Goal: Information Seeking & Learning: Compare options

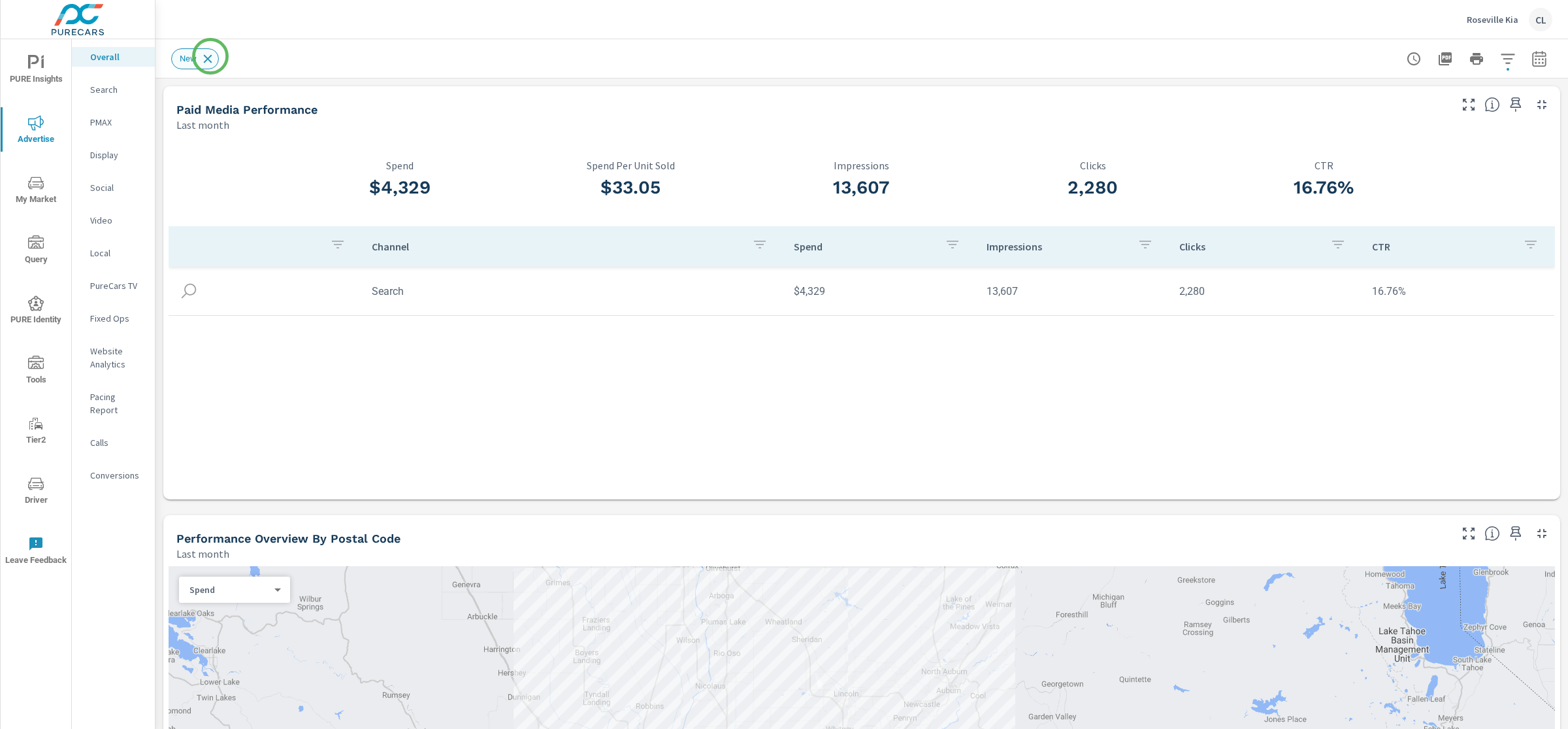
click at [211, 56] on icon at bounding box center [208, 58] width 8 height 8
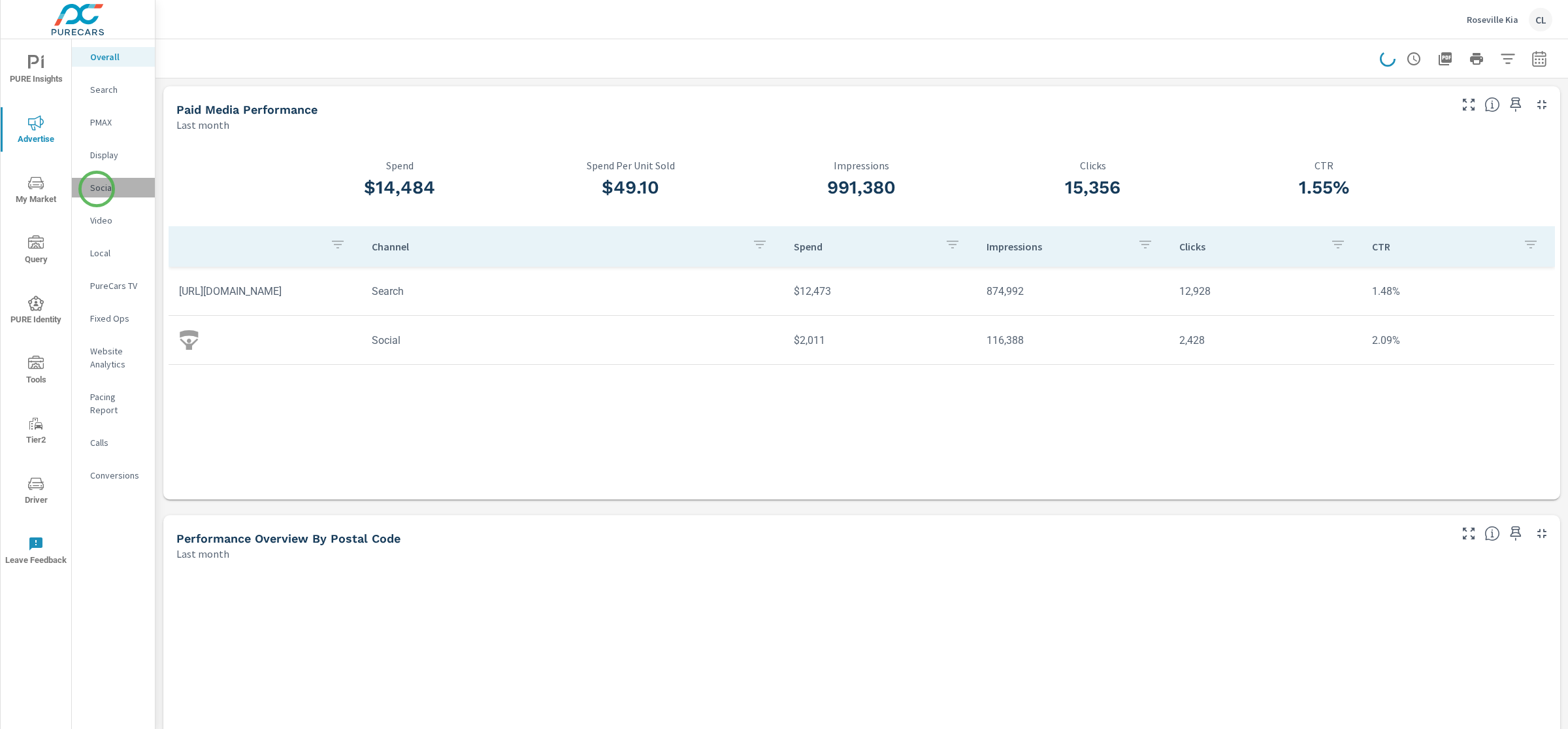
click at [97, 188] on p "Social" at bounding box center [117, 188] width 55 height 13
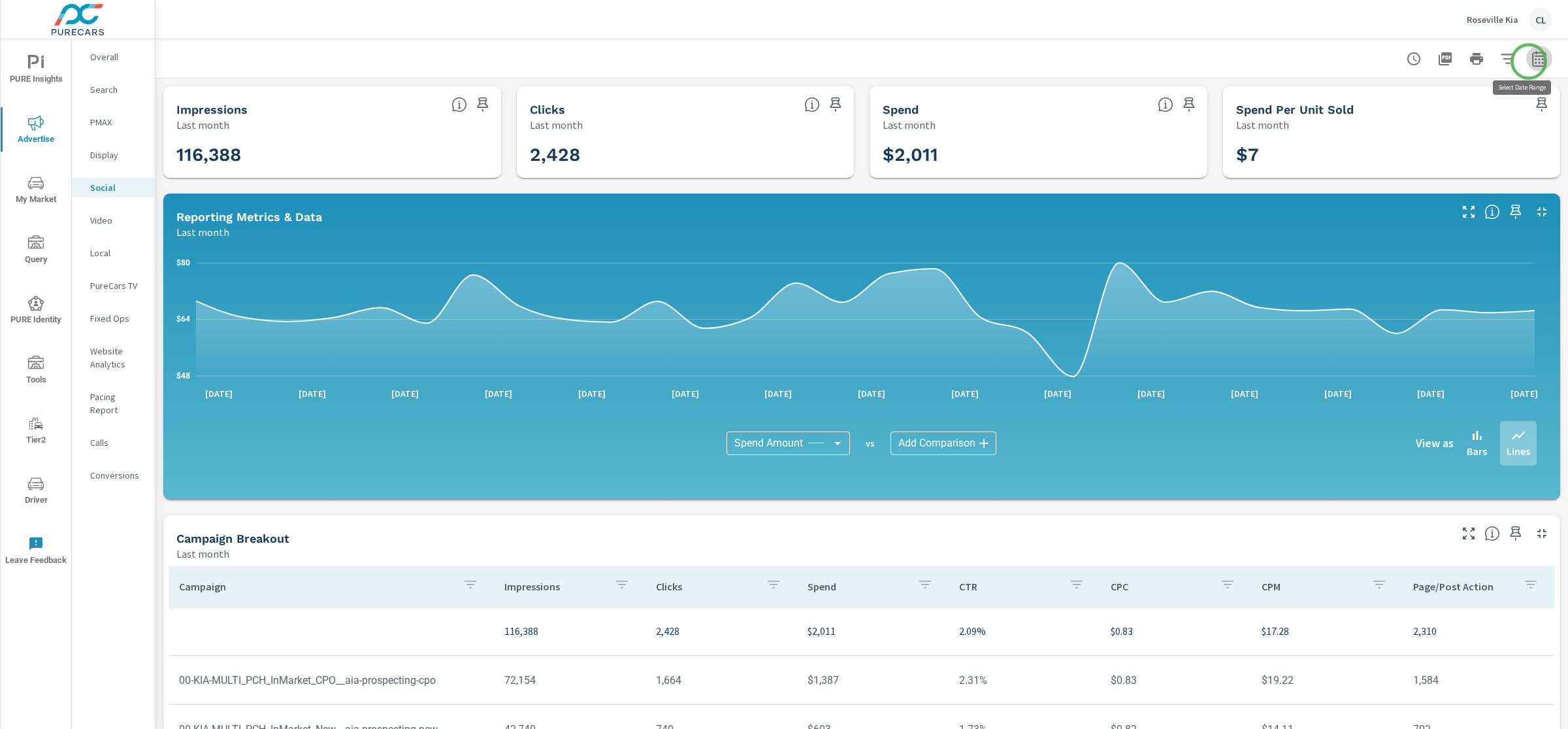
click at [1532, 61] on icon "button" at bounding box center [1539, 58] width 16 height 16
select select "Last month"
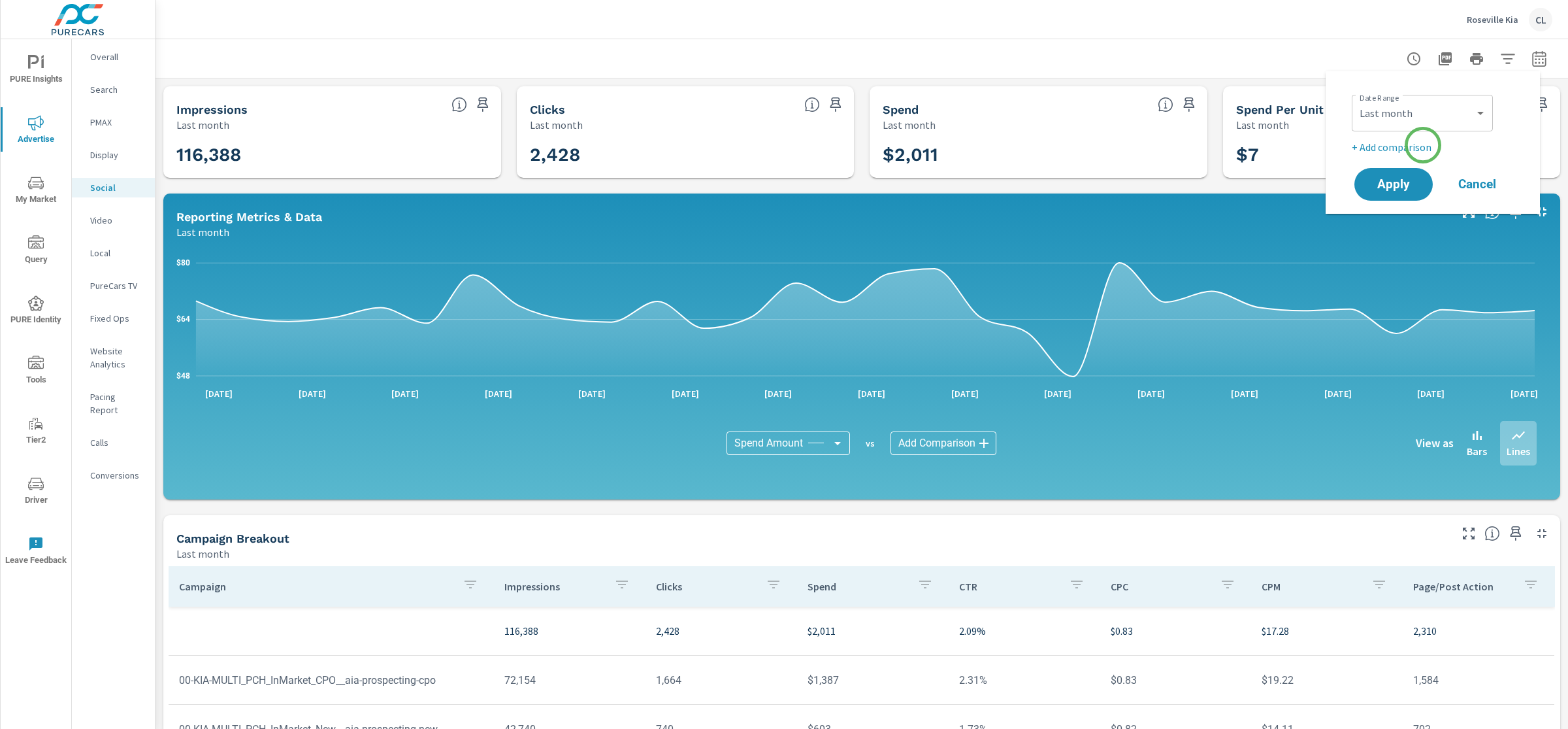
click at [1423, 145] on p "+ Add comparison" at bounding box center [1435, 147] width 167 height 16
select select "Previous period"
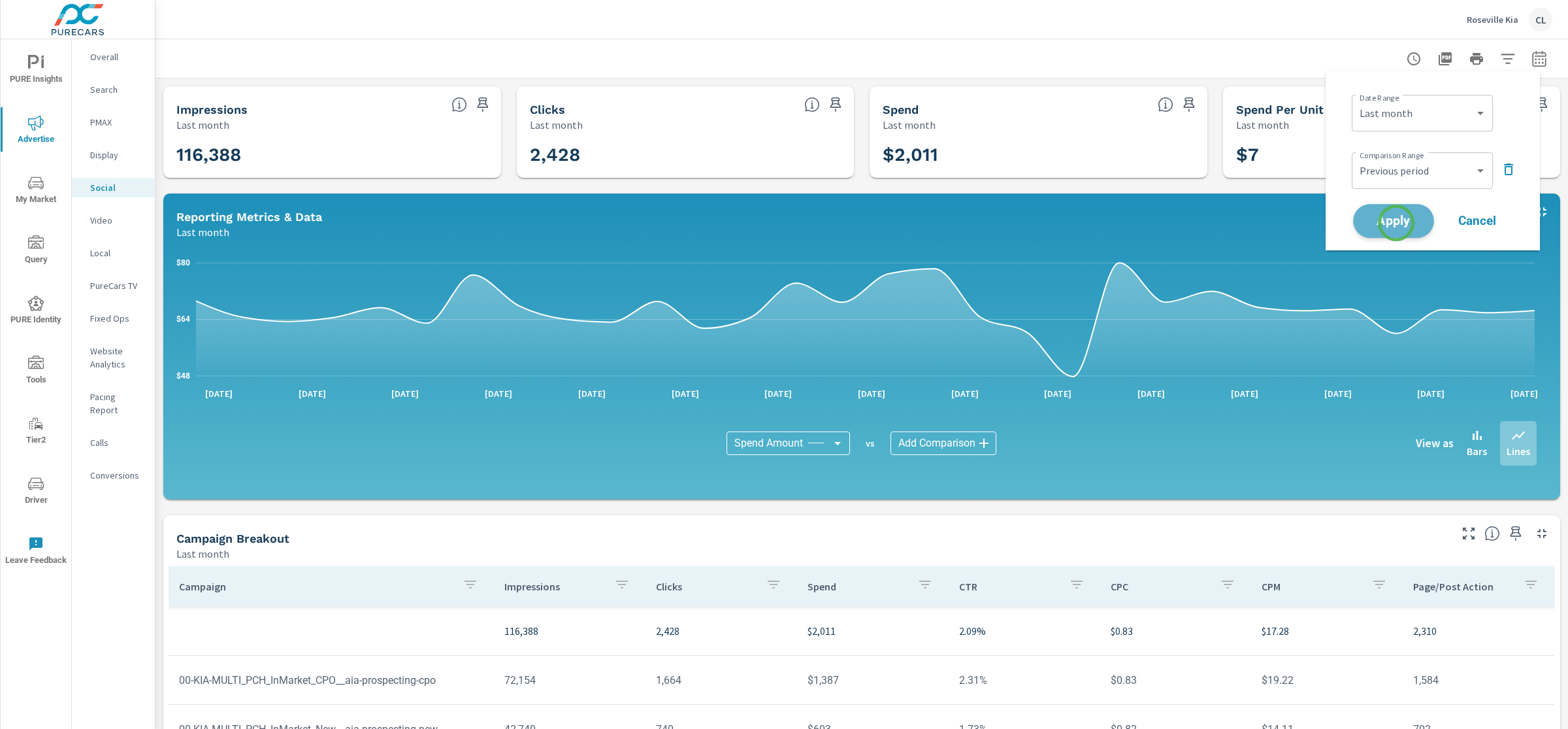
click at [1396, 223] on span "Apply" at bounding box center [1394, 221] width 54 height 12
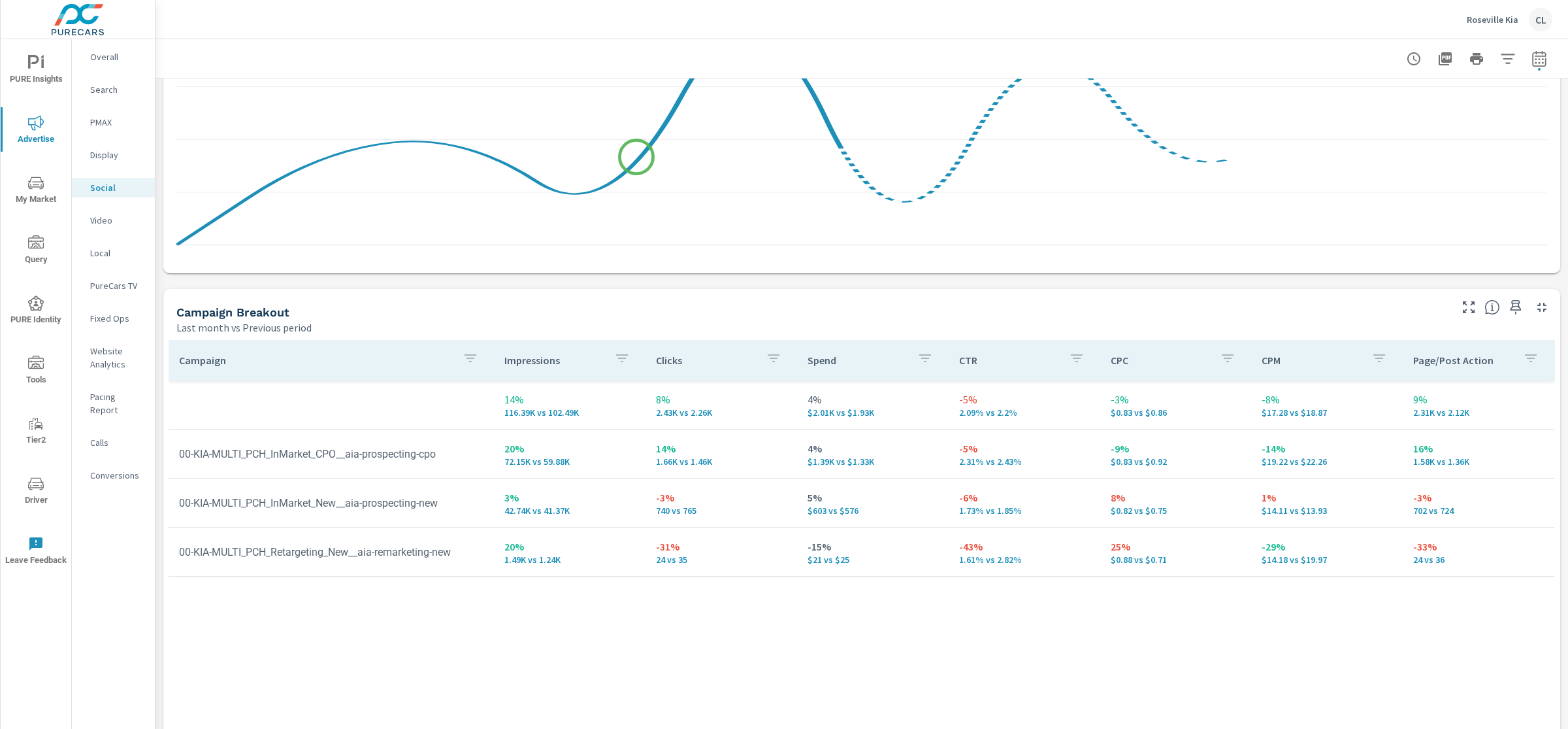
scroll to position [468, 0]
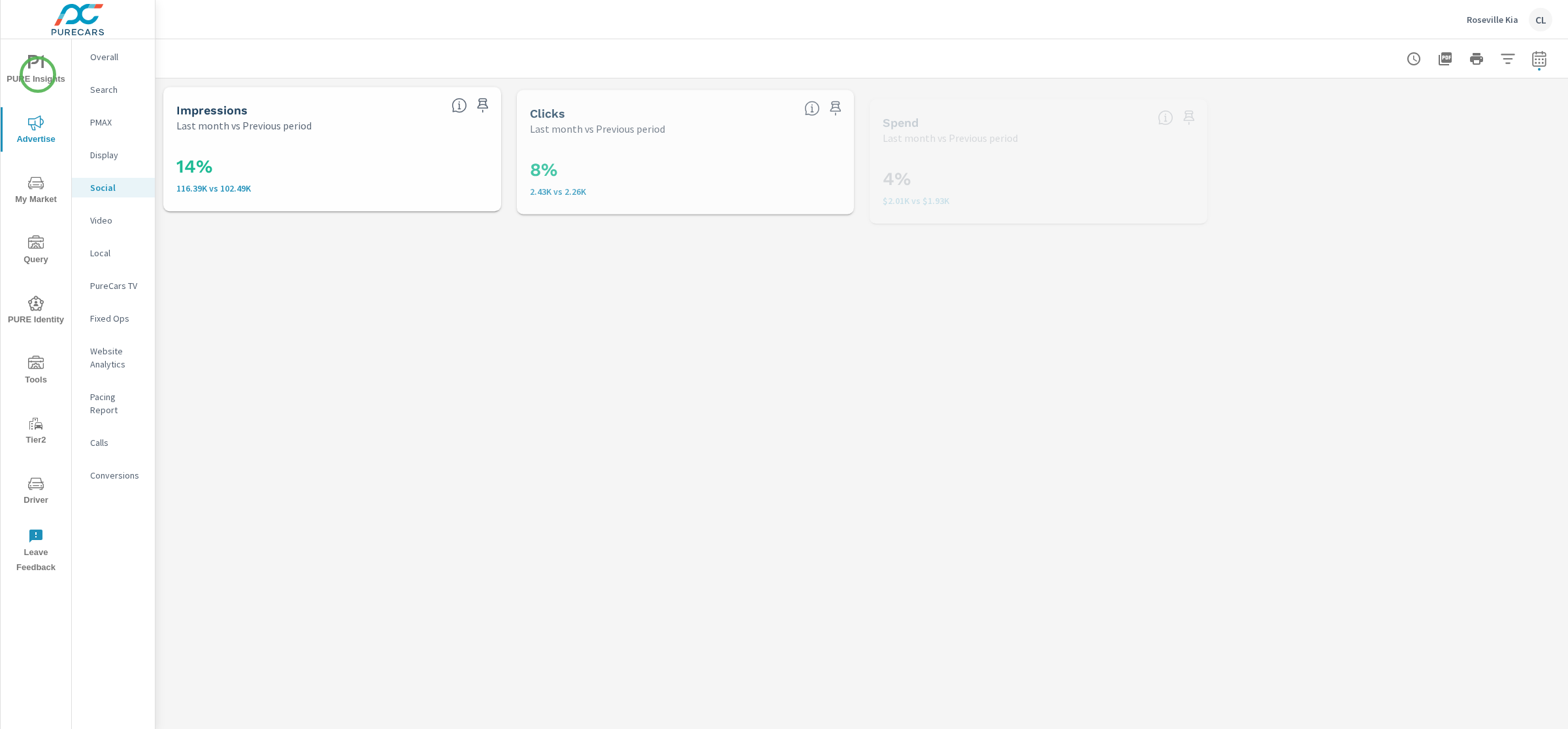
click at [38, 74] on span "PURE Insights" at bounding box center [36, 70] width 63 height 32
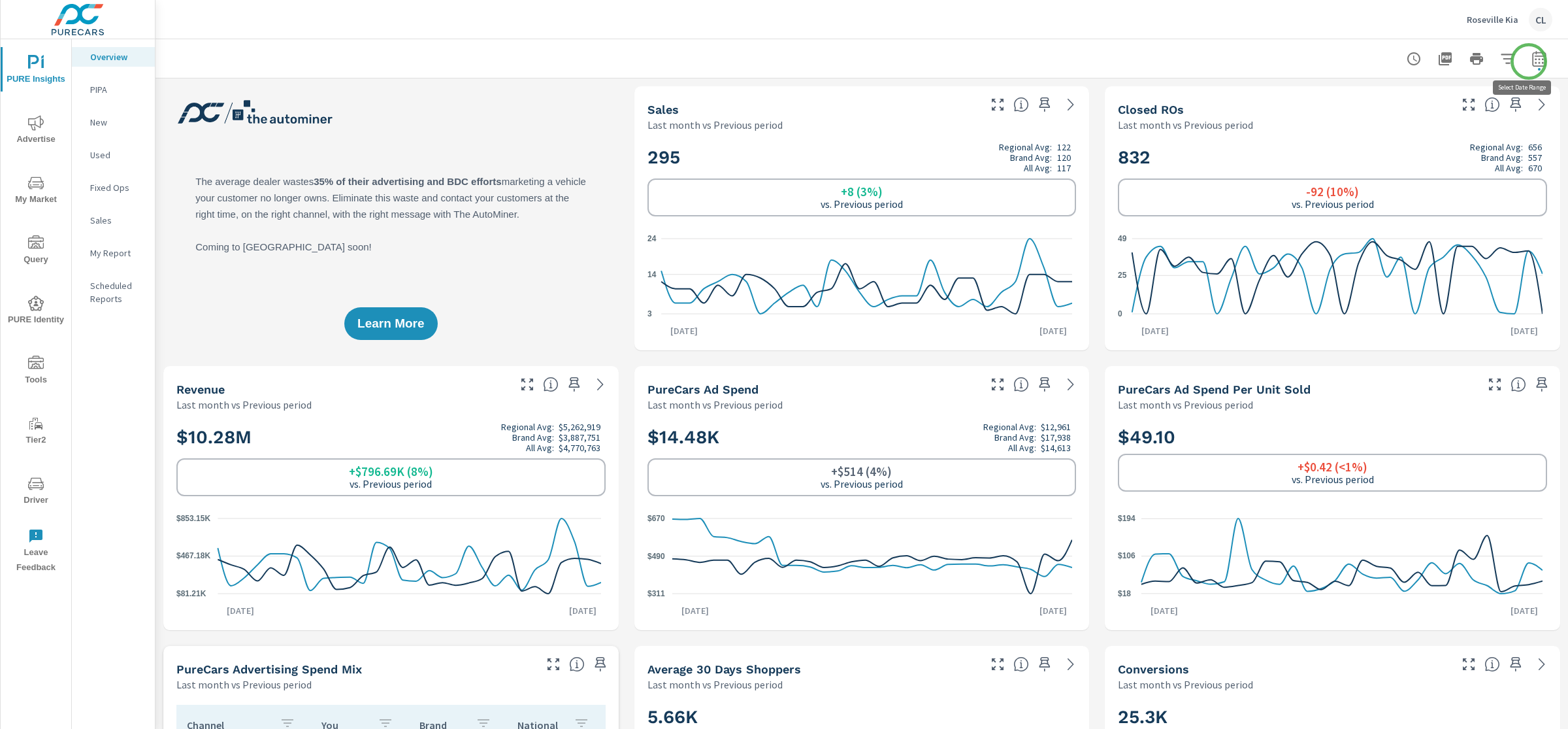
click at [1532, 61] on icon "button" at bounding box center [1539, 58] width 16 height 16
select select "Last month"
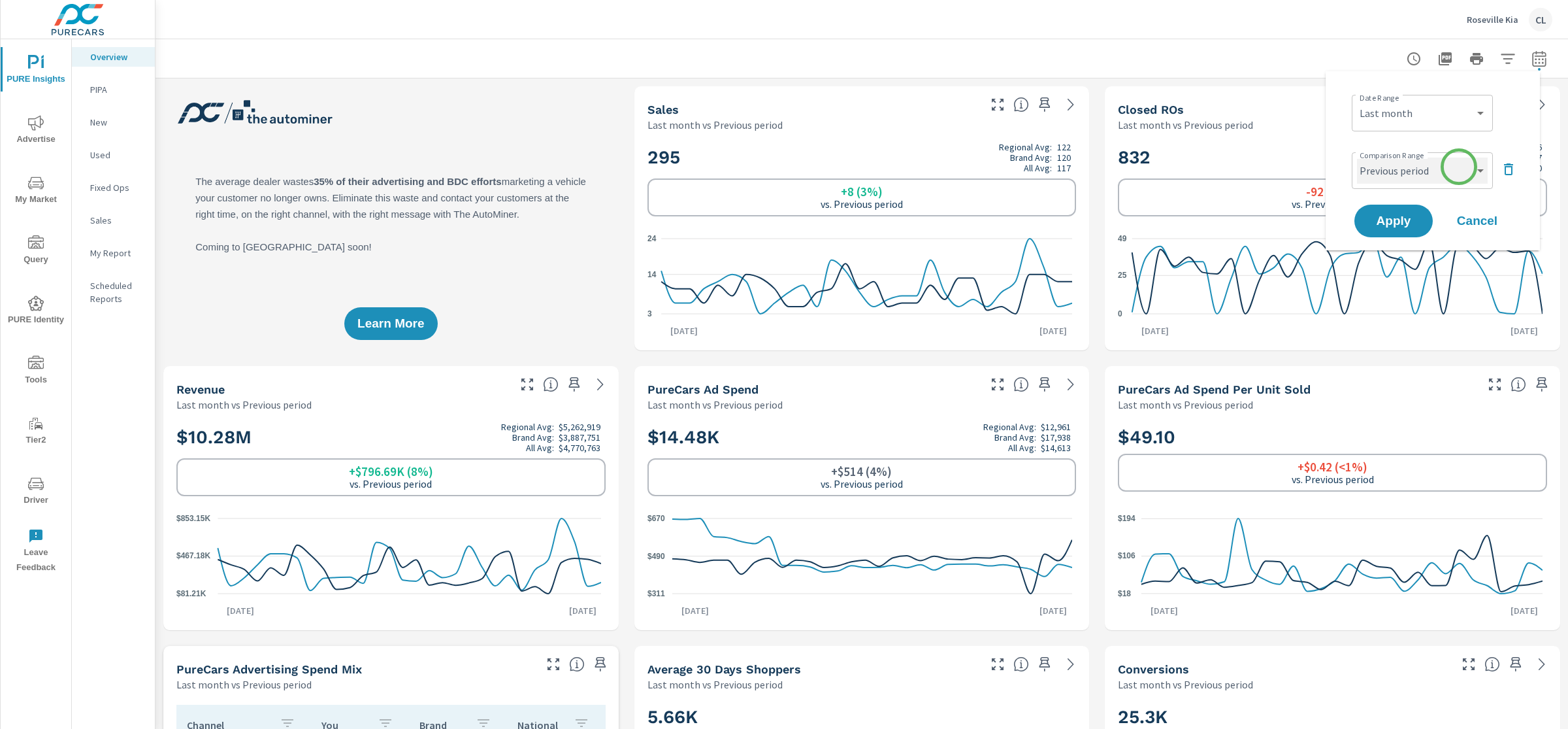
click at [1458, 168] on select "Custom Previous period Previous month Previous year" at bounding box center [1422, 170] width 130 height 26
select select "Previous year"
click at [1357, 157] on select "Custom Previous period Previous month Previous year" at bounding box center [1422, 170] width 130 height 26
click at [1392, 220] on span "Apply" at bounding box center [1394, 221] width 54 height 12
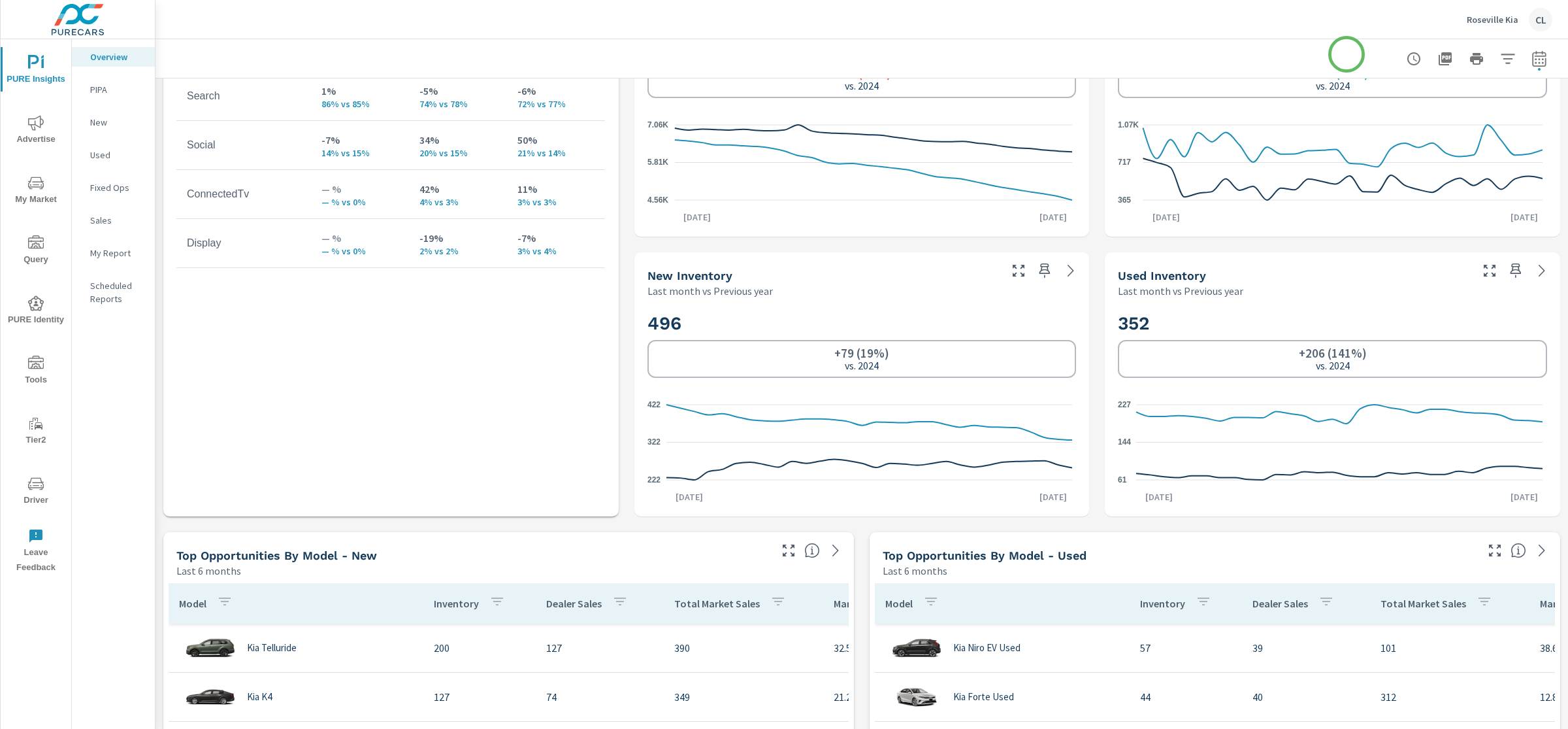
scroll to position [697, 0]
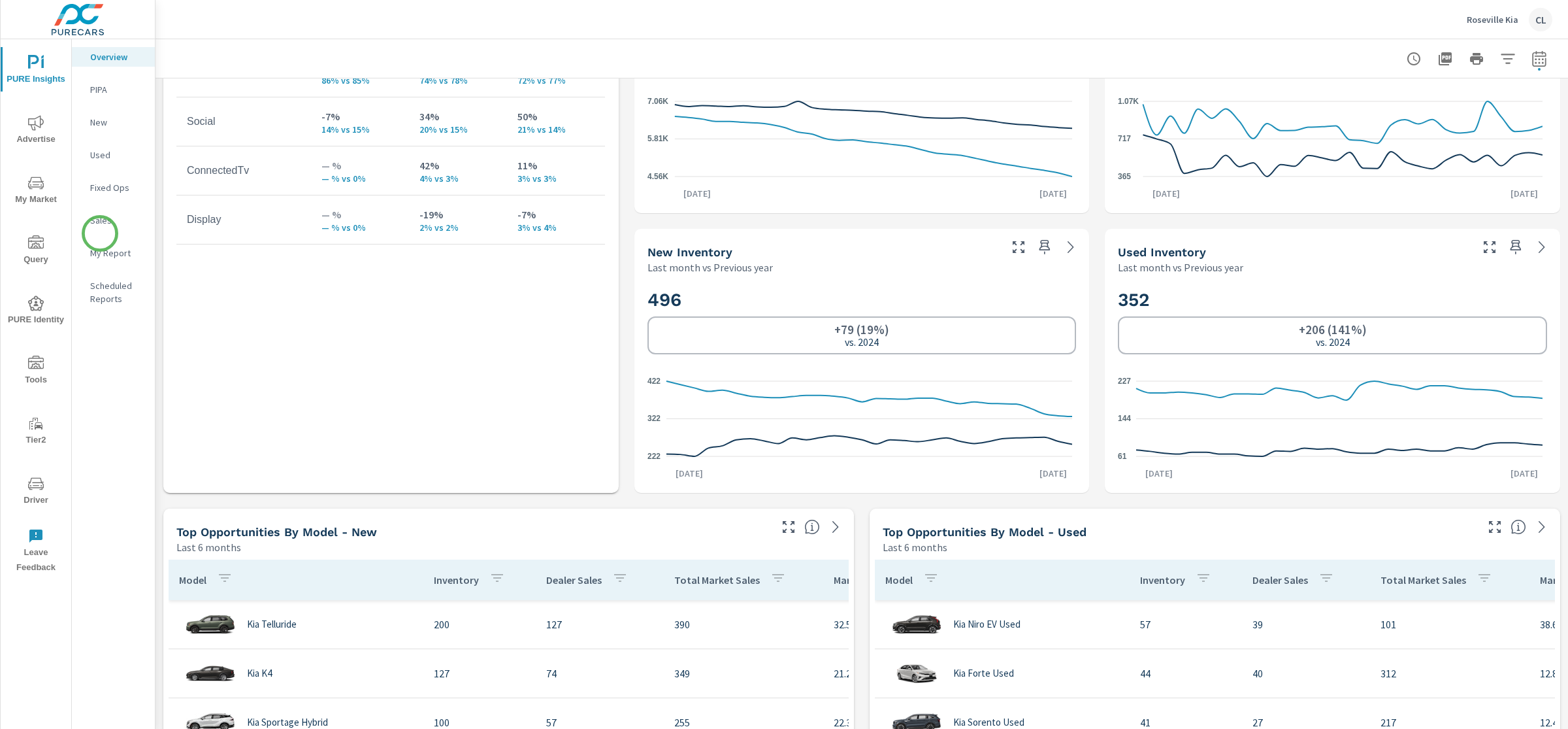
click at [100, 233] on nav "Overview PIPA New Used Fixed Ops Sales My Report Scheduled Reports" at bounding box center [114, 182] width 83 height 287
click at [97, 225] on p "Sales" at bounding box center [117, 220] width 55 height 13
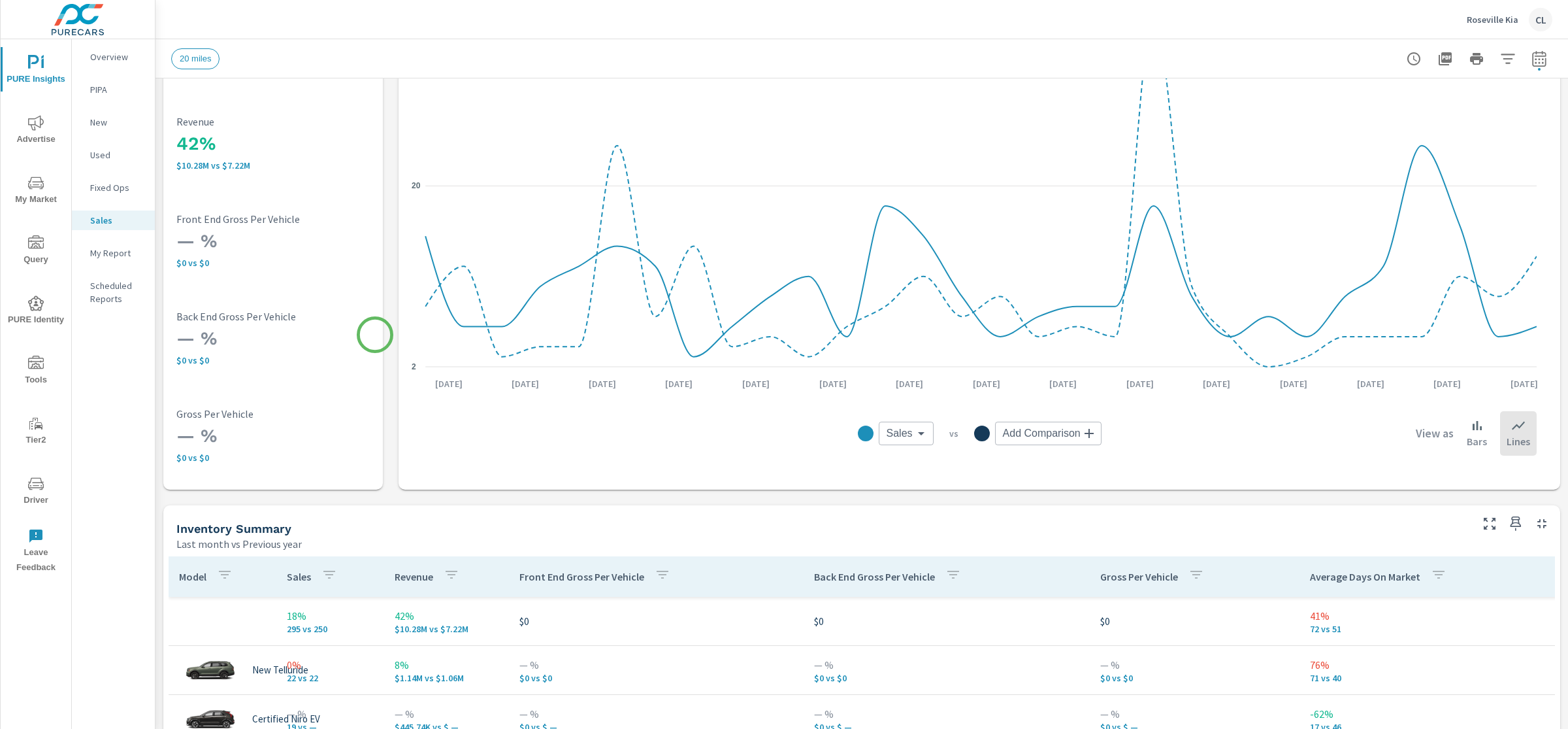
scroll to position [374, 0]
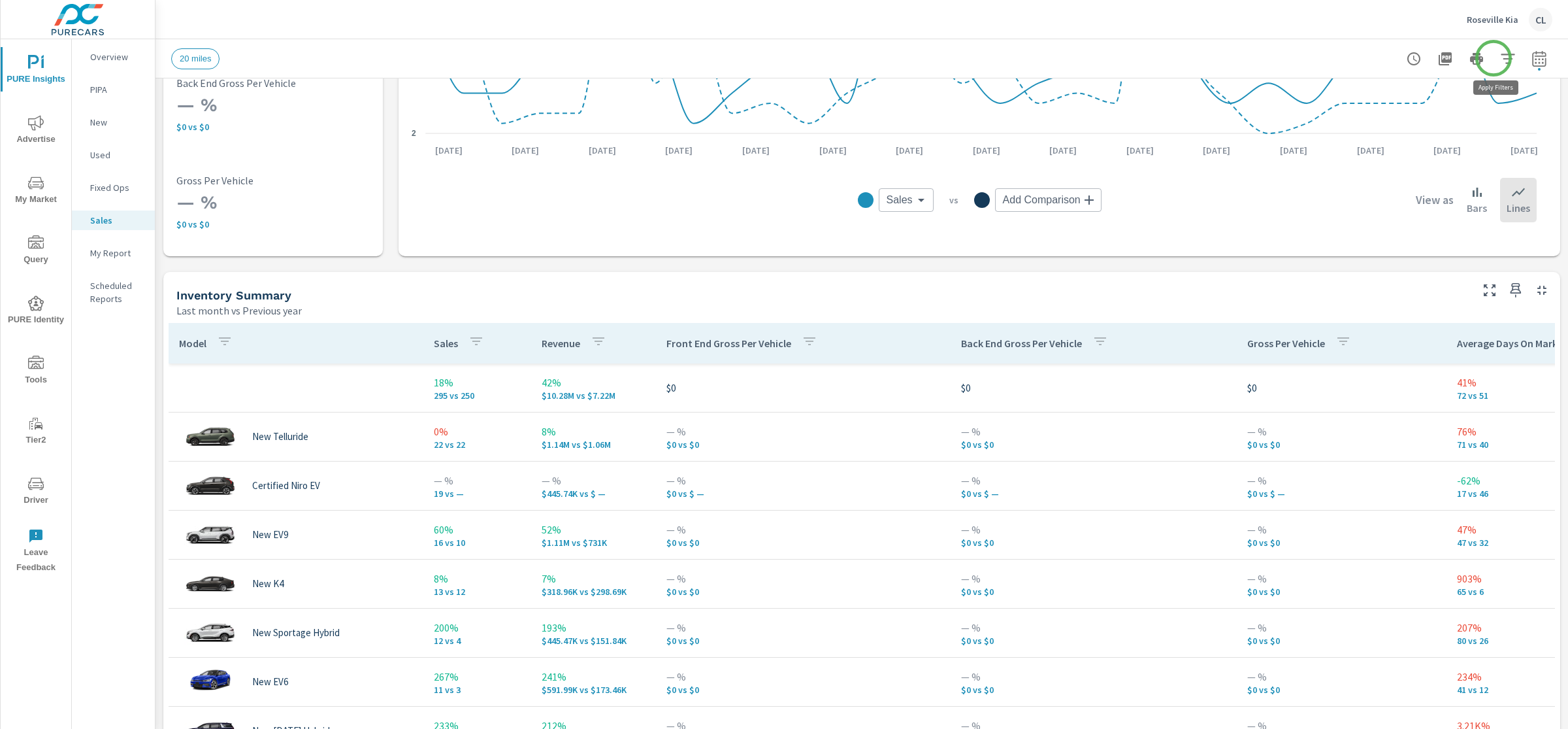
click at [1501, 58] on icon "button" at bounding box center [1508, 58] width 14 height 10
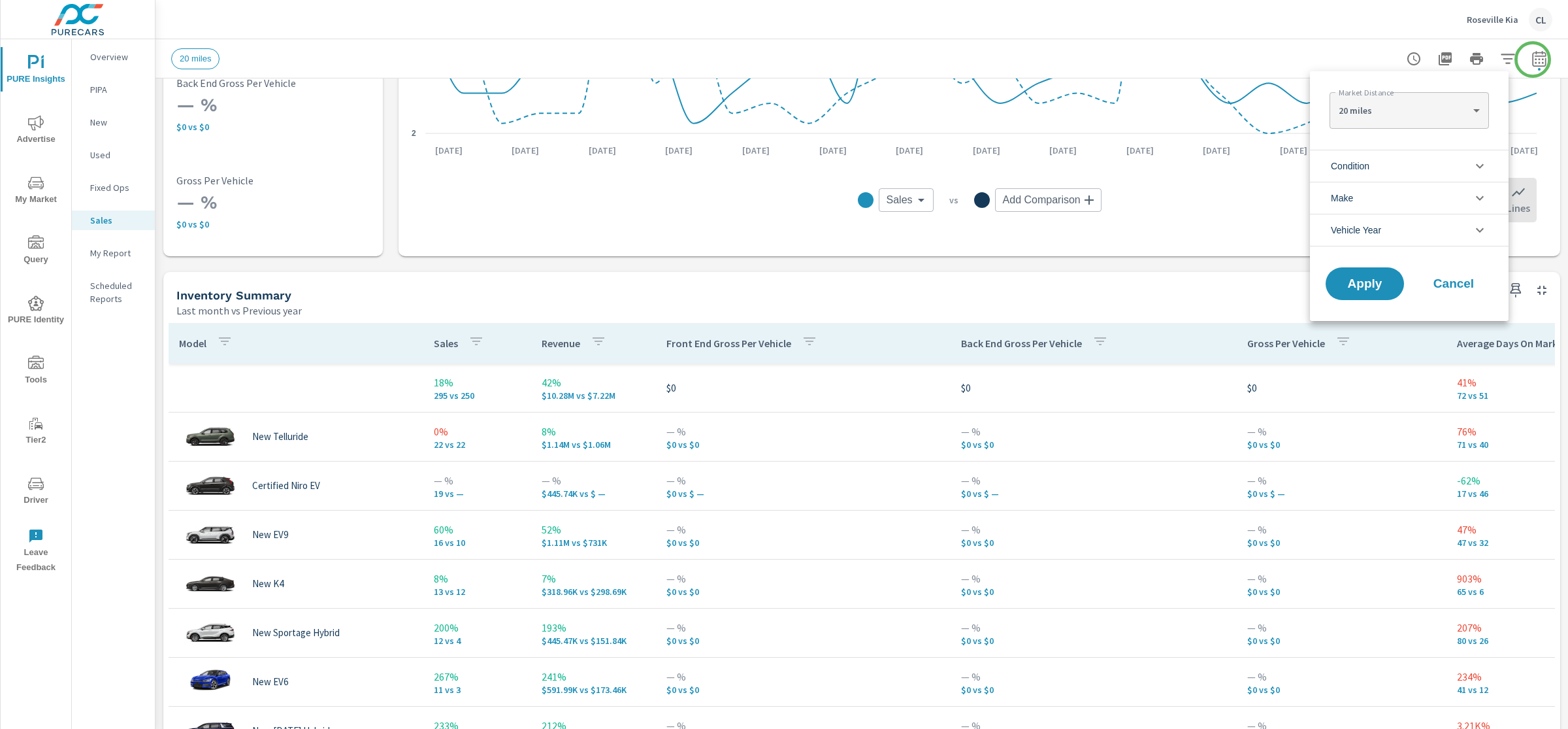
click at [1531, 61] on div at bounding box center [784, 364] width 1568 height 729
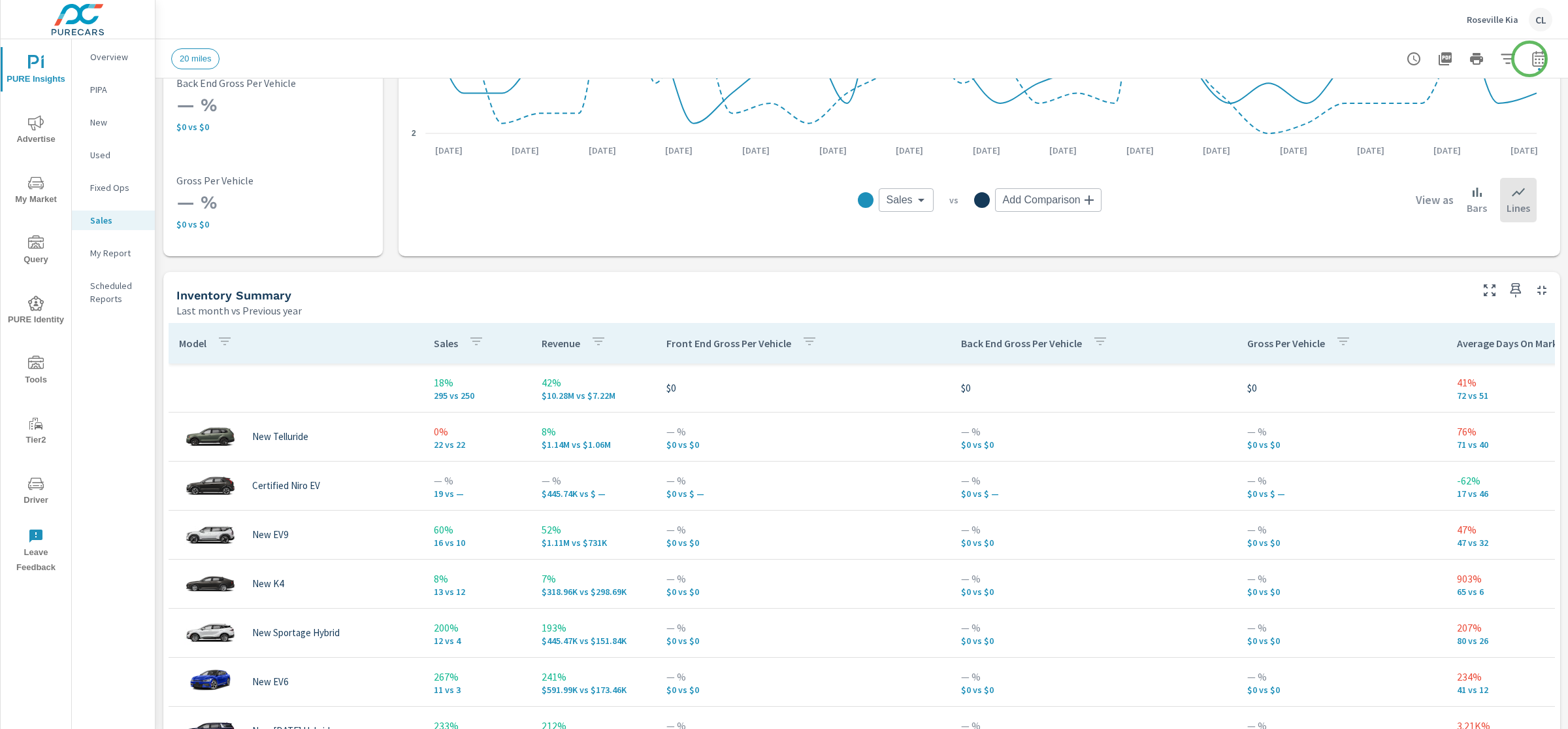
click at [1532, 58] on icon "button" at bounding box center [1539, 58] width 16 height 16
select select "Last month"
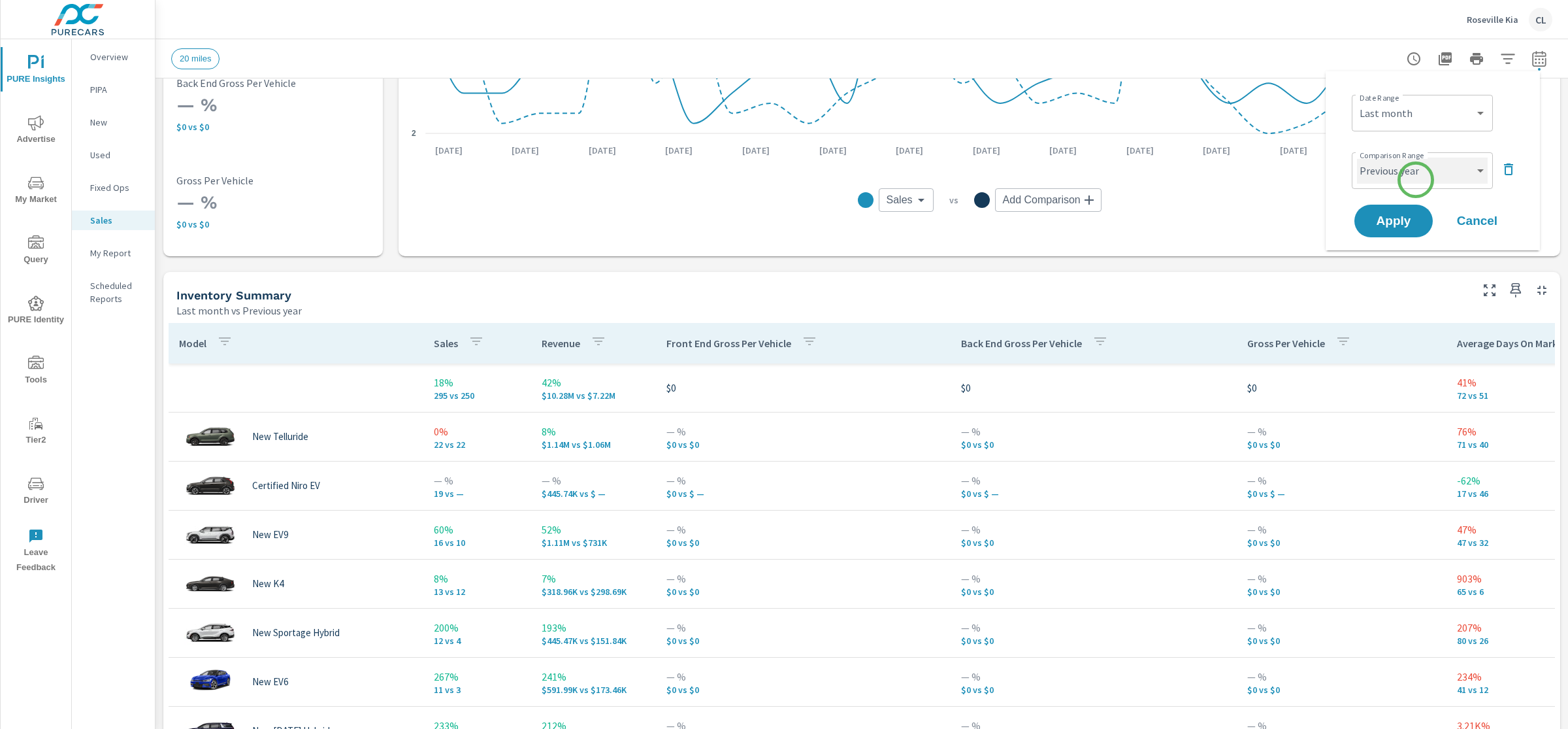
click at [1416, 179] on select "Custom Previous period Previous month Previous year" at bounding box center [1422, 170] width 130 height 26
select select "Previous month"
click at [1357, 157] on select "Custom Previous period Previous month Previous year" at bounding box center [1422, 170] width 130 height 26
click at [1399, 220] on span "Apply" at bounding box center [1394, 221] width 54 height 12
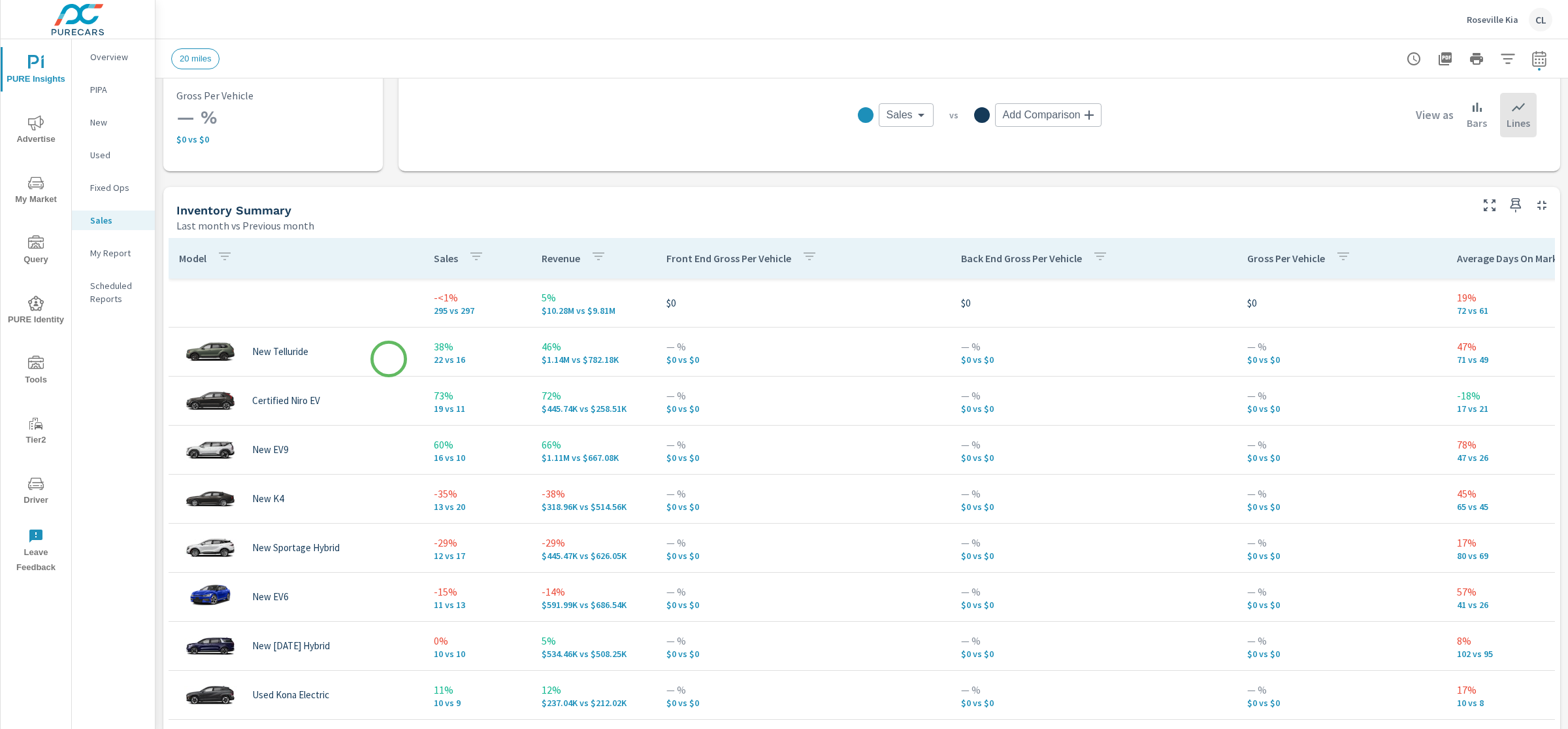
scroll to position [456, 0]
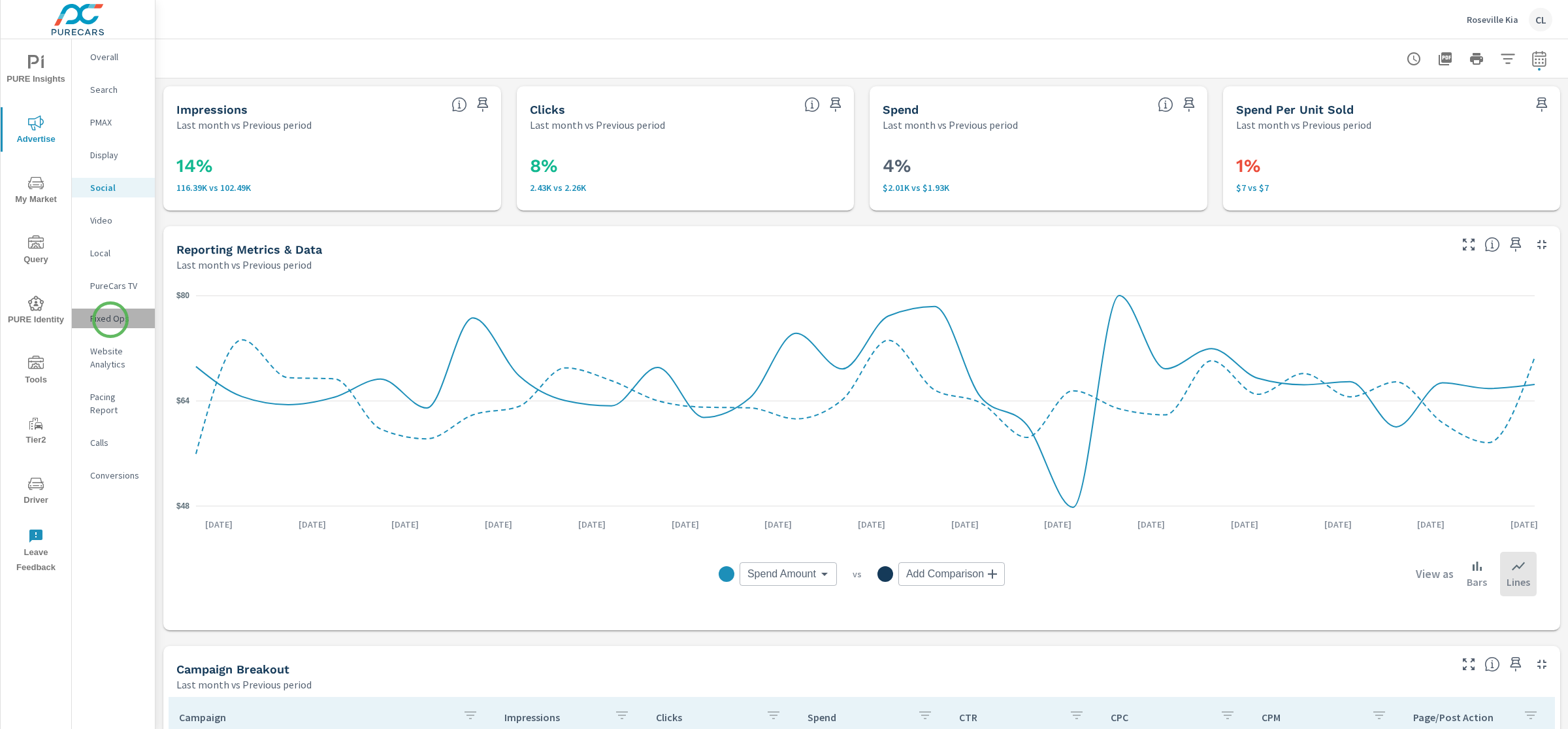
click at [111, 320] on p "Fixed Ops" at bounding box center [117, 318] width 55 height 13
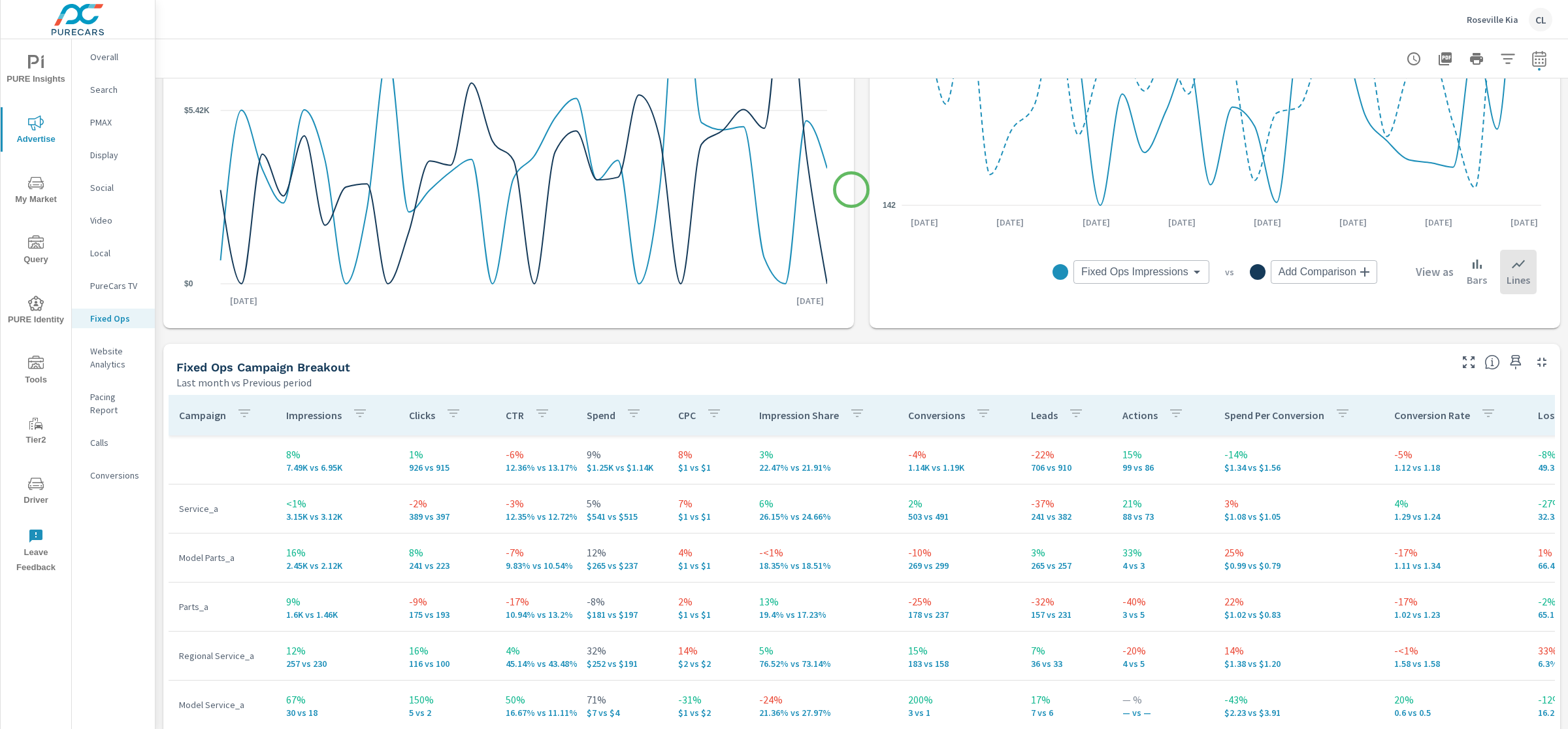
scroll to position [593, 0]
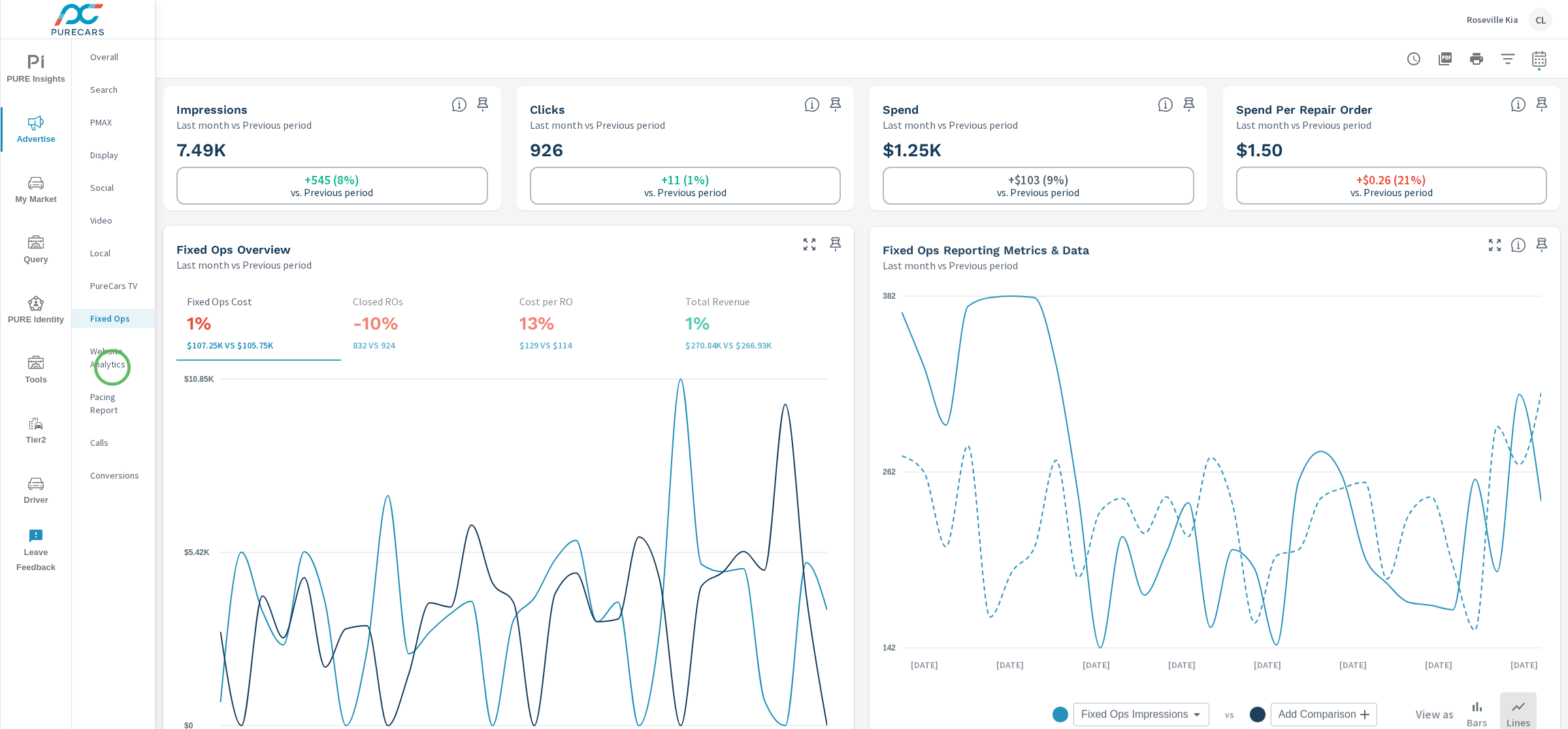
click at [113, 367] on p "Website Analytics" at bounding box center [117, 358] width 55 height 26
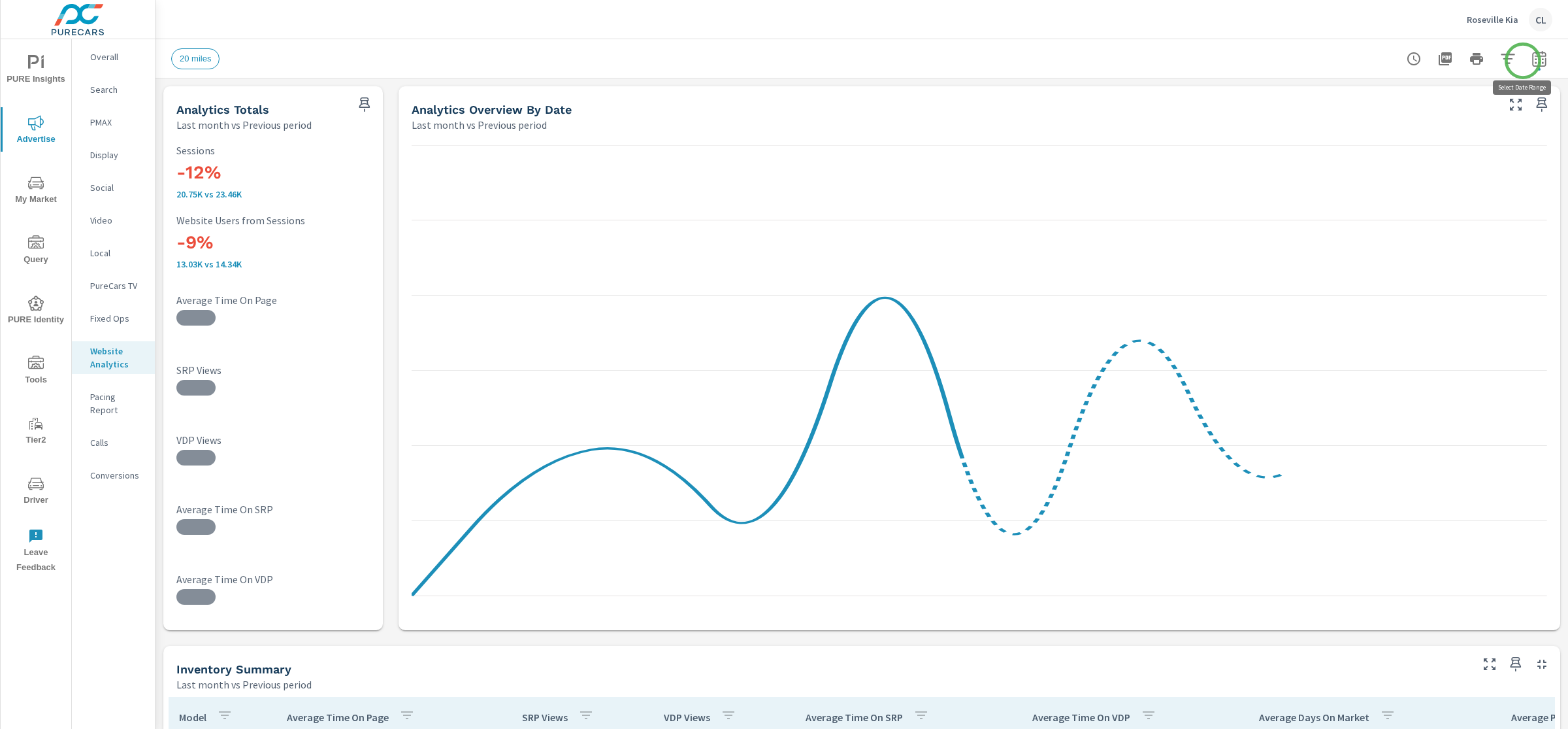
click at [1532, 61] on icon "button" at bounding box center [1539, 58] width 16 height 16
select select "Last month"
select select "Previous period"
click at [1501, 57] on icon "button" at bounding box center [1508, 58] width 16 height 16
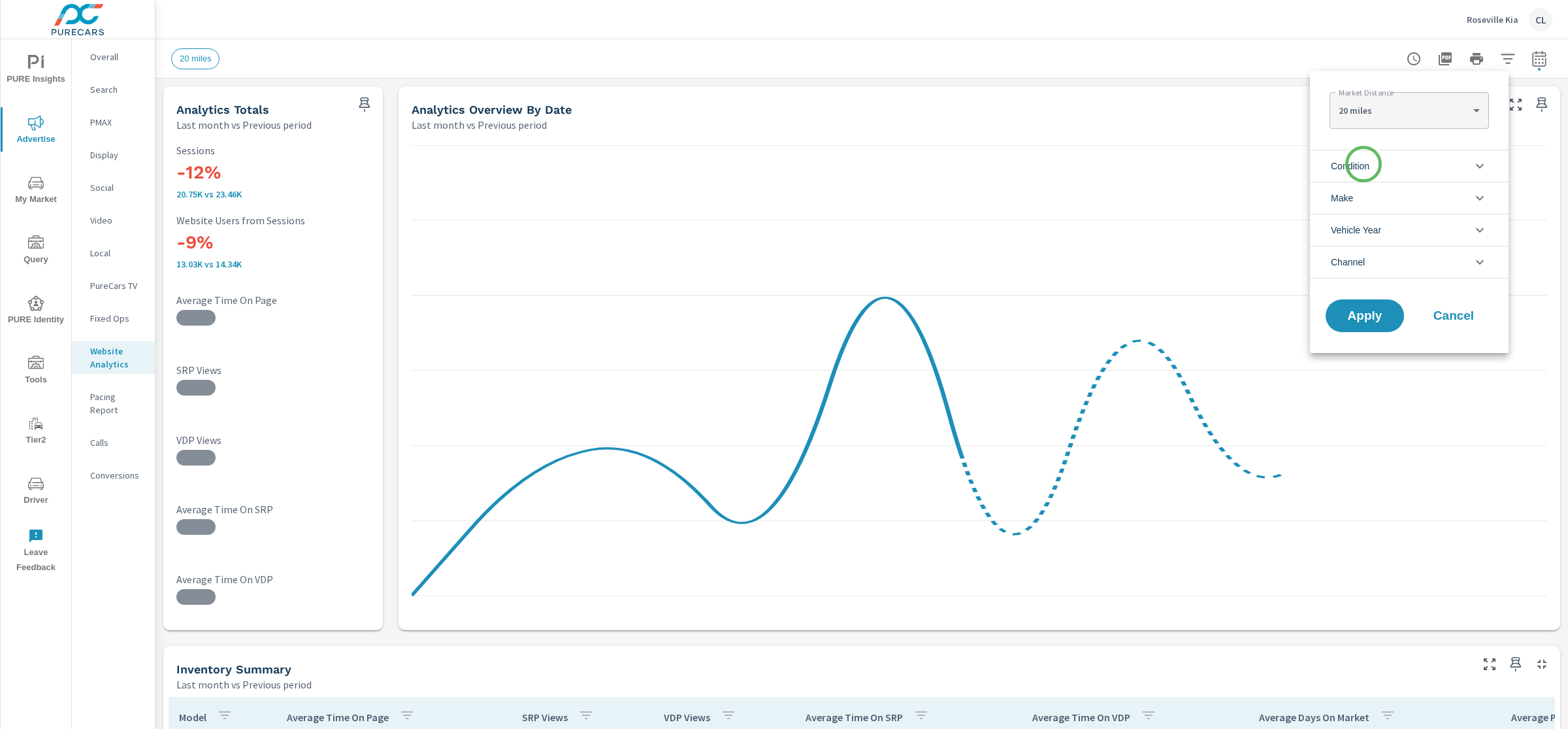
click at [1364, 164] on span "Condition" at bounding box center [1351, 166] width 39 height 31
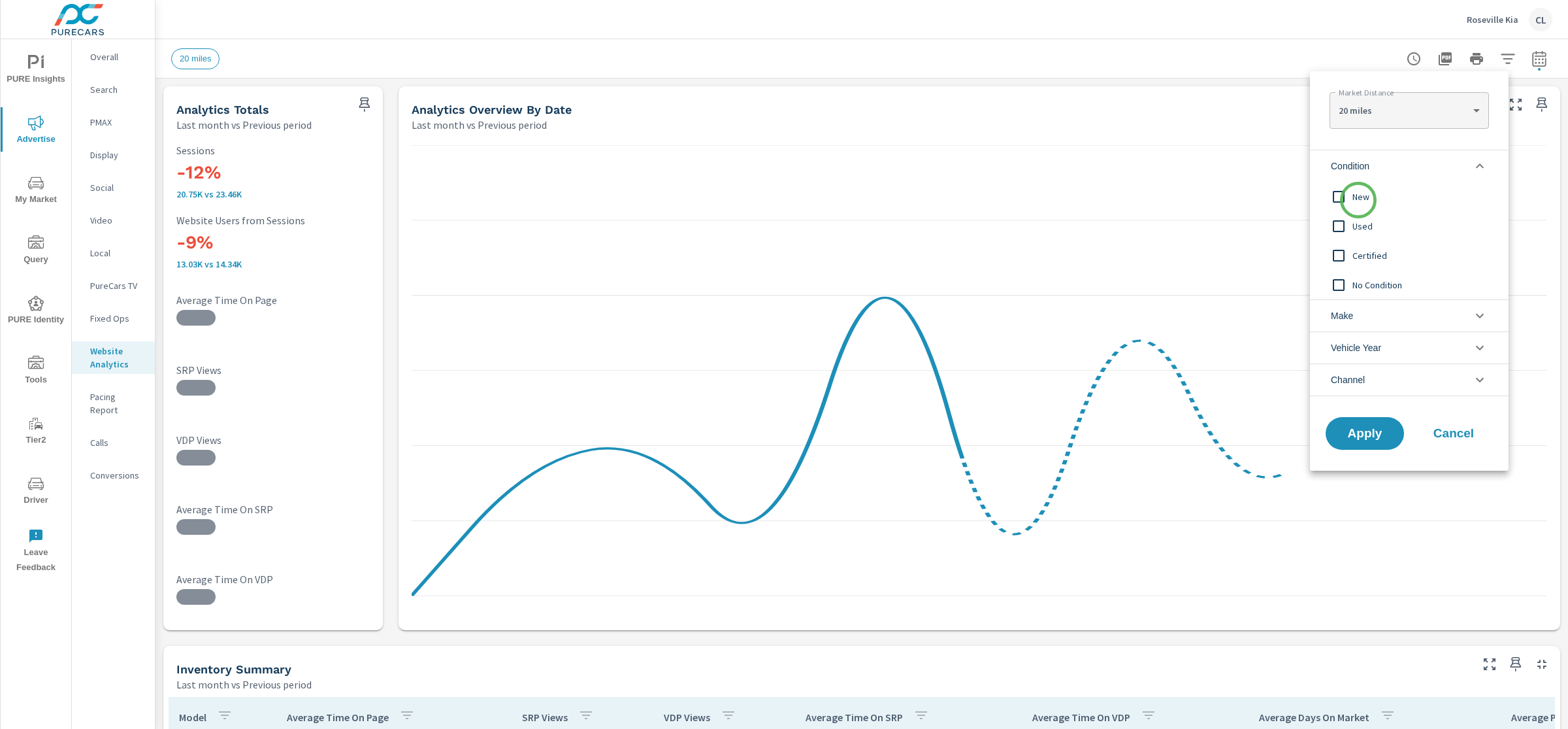
click at [1358, 200] on span "New" at bounding box center [1424, 196] width 143 height 16
click at [1355, 316] on li "Make" at bounding box center [1409, 315] width 199 height 32
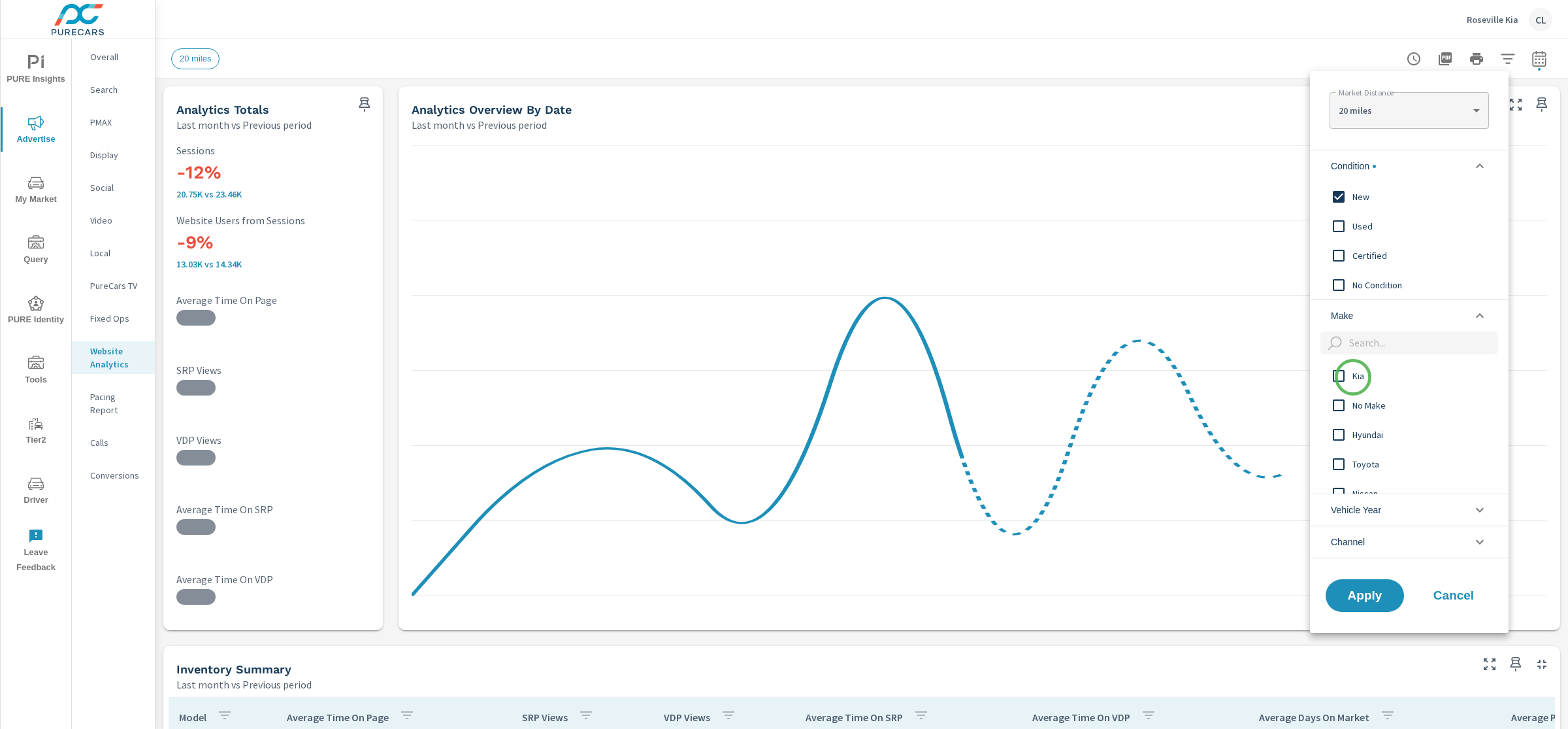
click at [1354, 377] on span "Kia" at bounding box center [1424, 375] width 143 height 16
click at [1369, 589] on span "Apply" at bounding box center [1365, 594] width 54 height 12
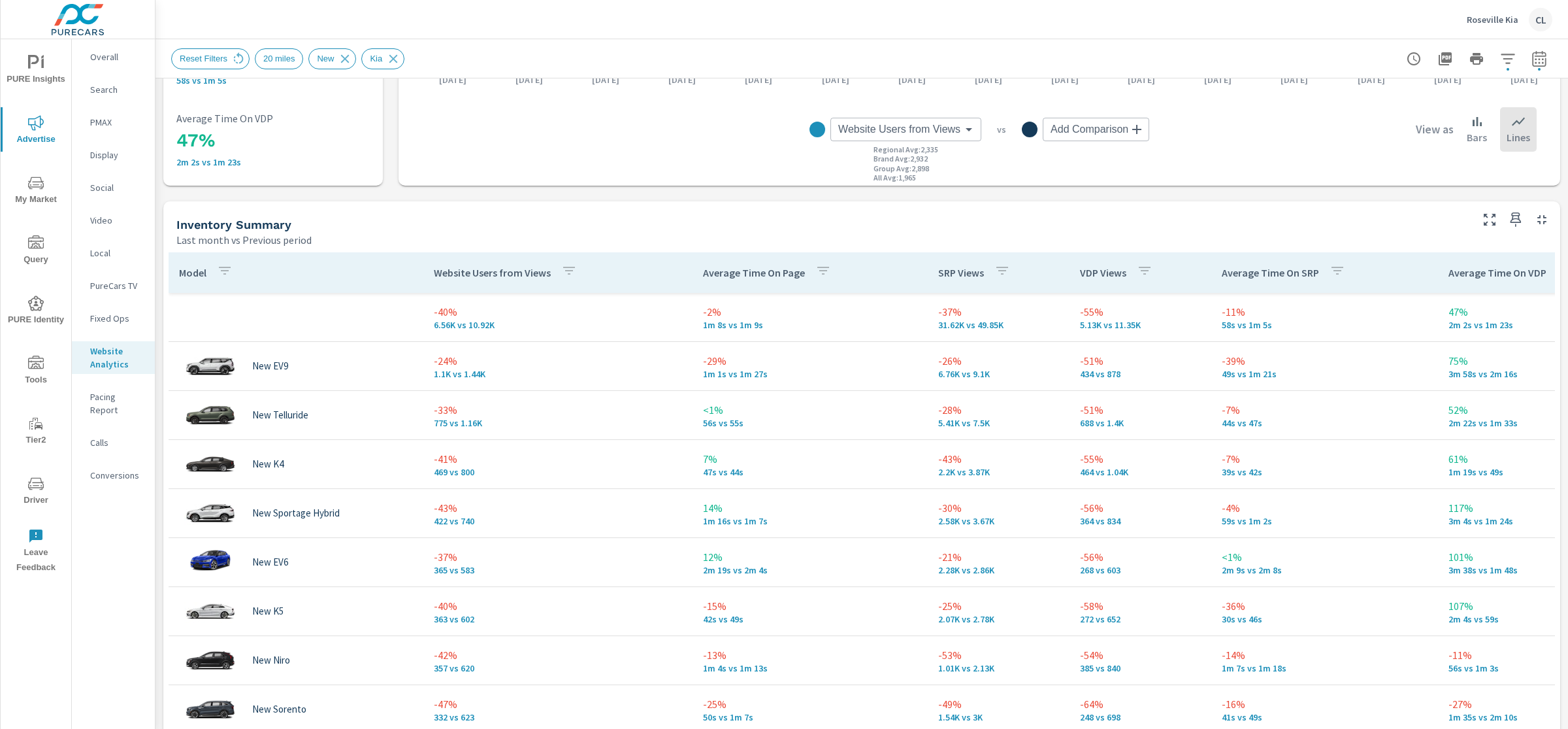
scroll to position [458, 0]
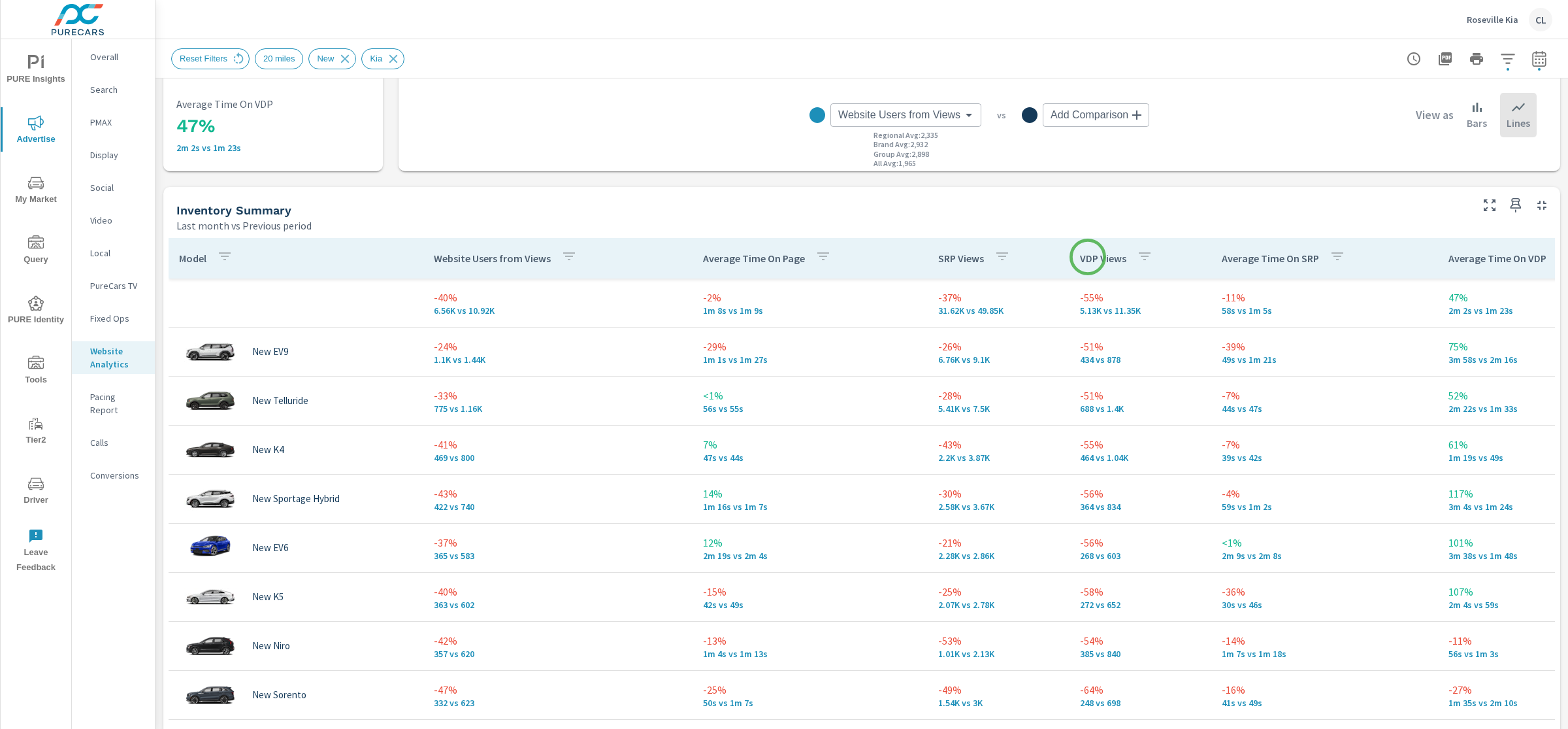
click at [1088, 257] on p "VDP Views" at bounding box center [1103, 258] width 46 height 13
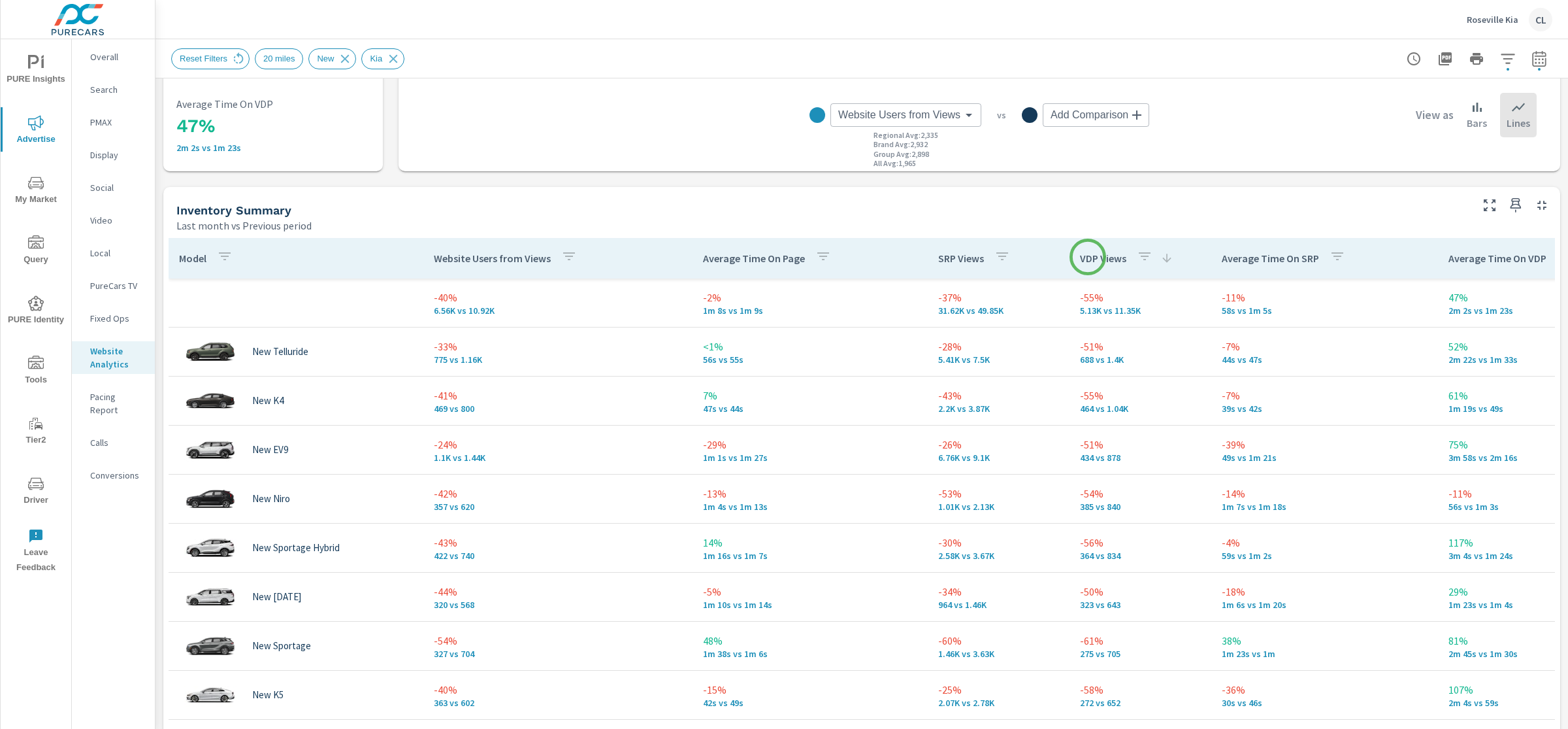
click at [1088, 257] on p "VDP Views" at bounding box center [1103, 258] width 46 height 13
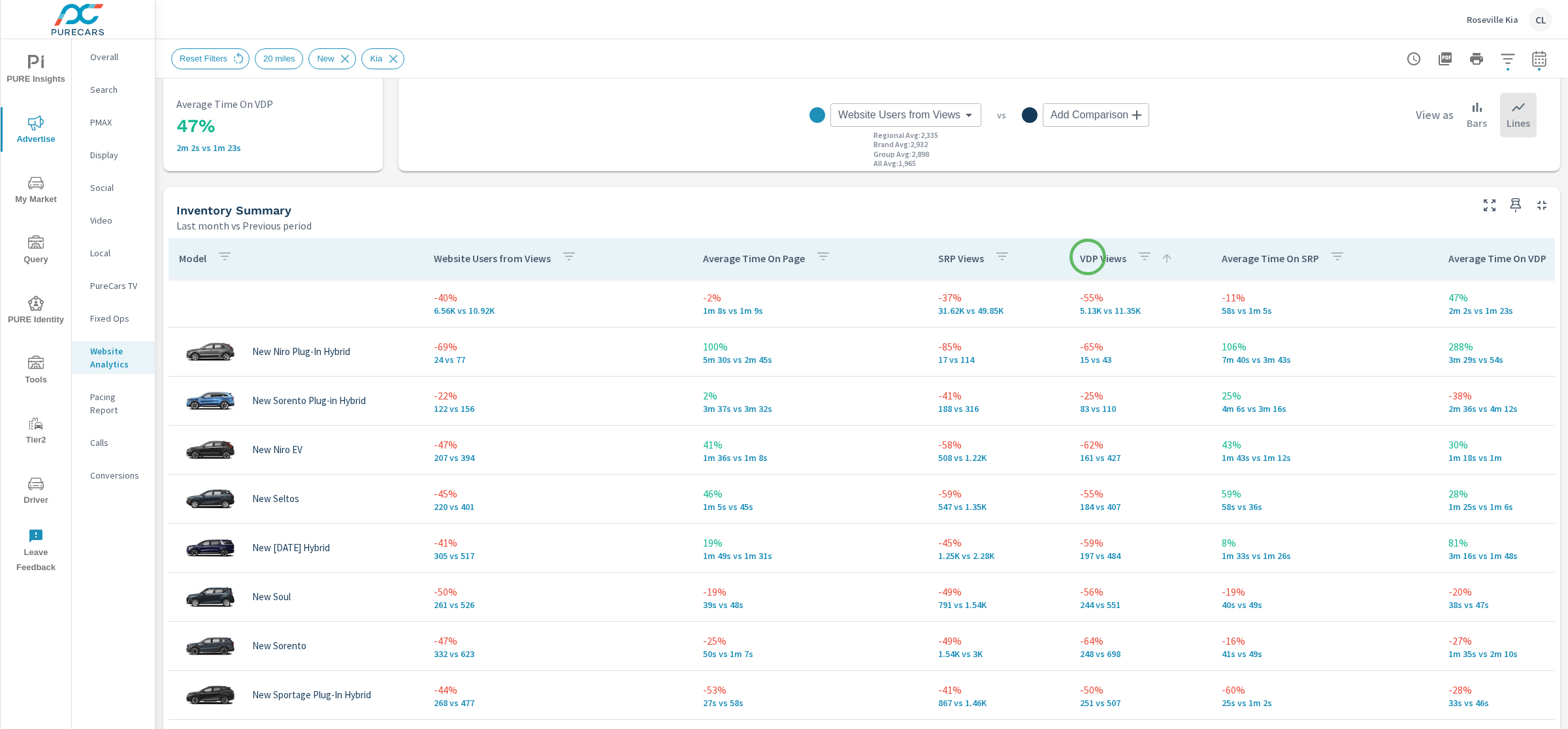
click at [1088, 257] on p "VDP Views" at bounding box center [1103, 258] width 46 height 13
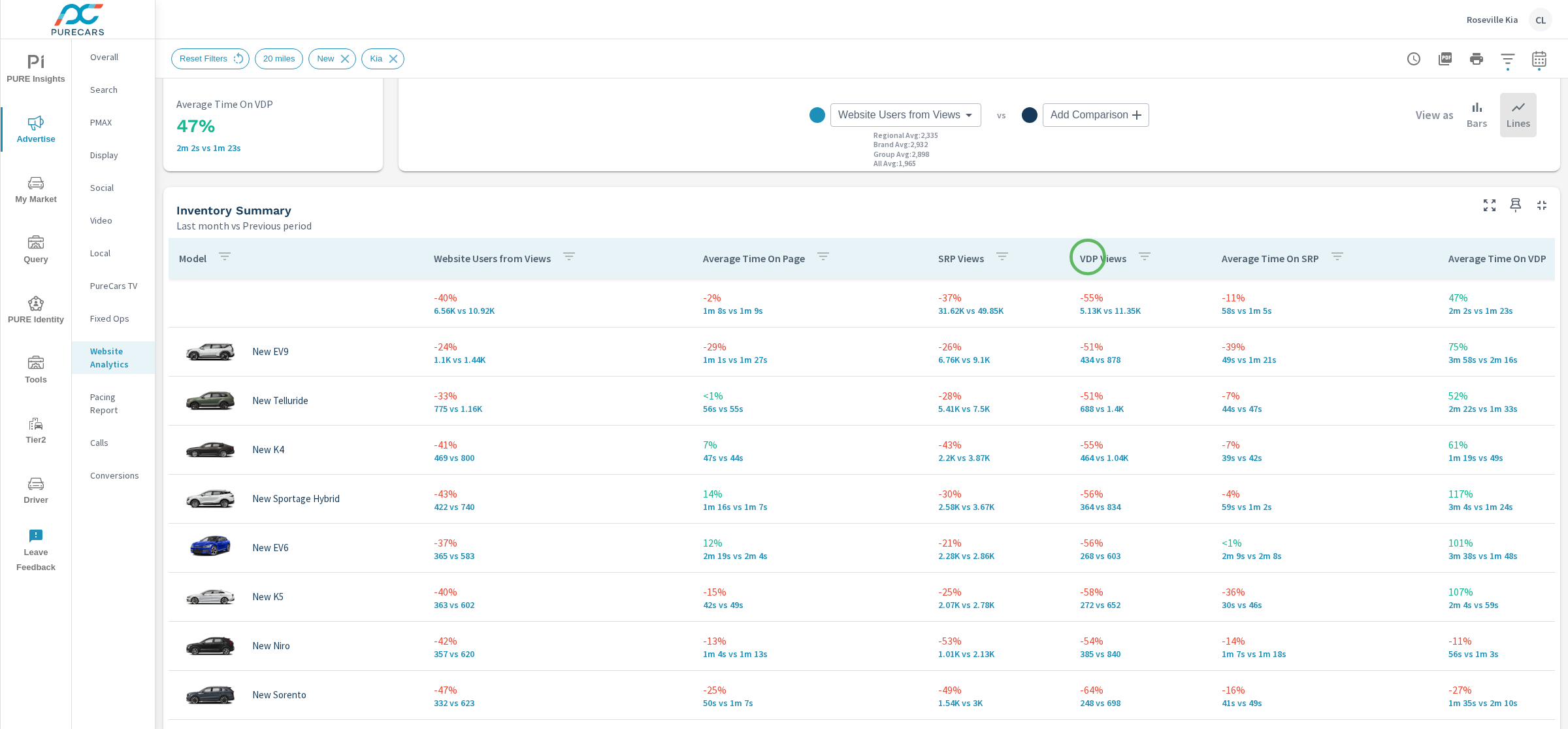
click at [1088, 257] on p "VDP Views" at bounding box center [1103, 258] width 46 height 13
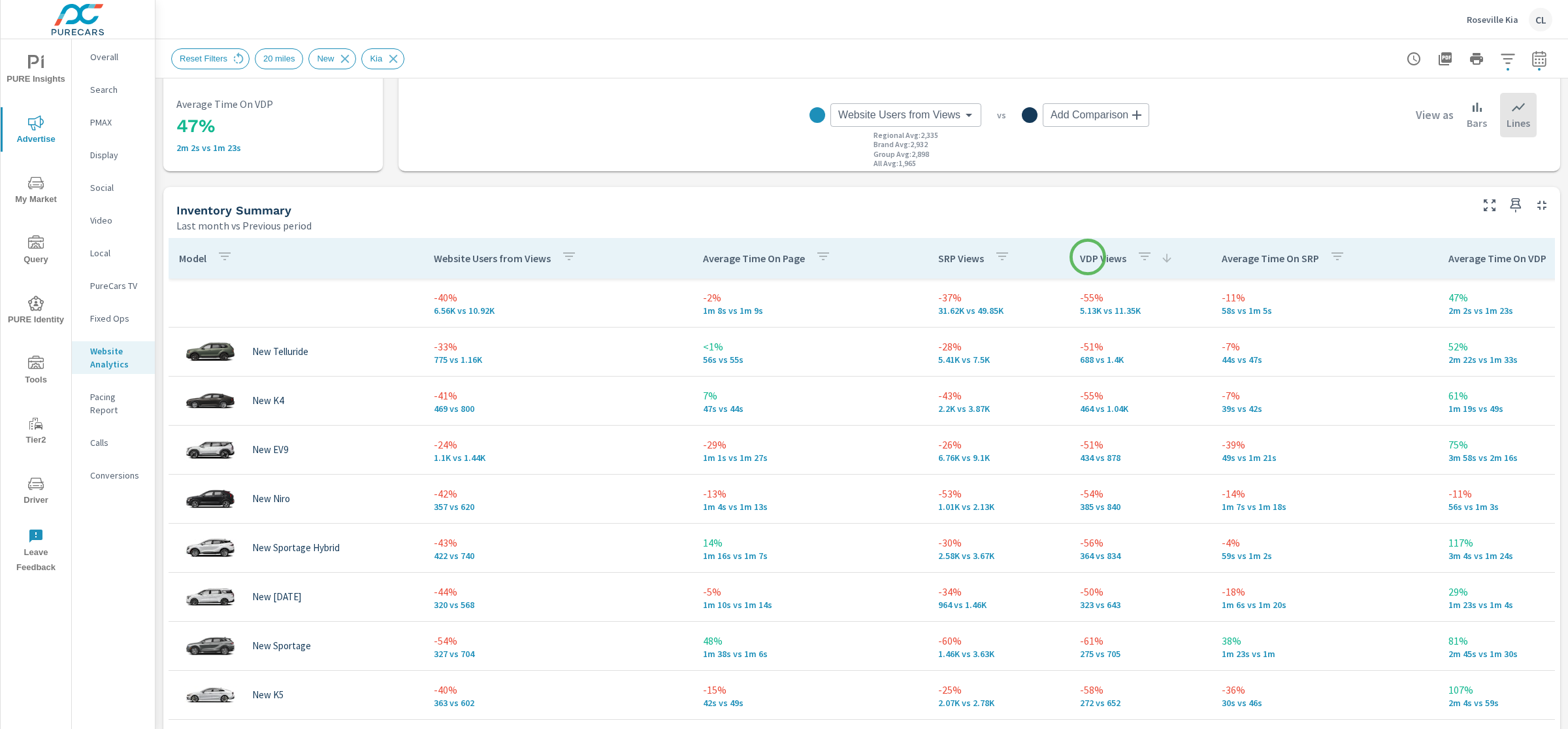
click at [1088, 257] on p "VDP Views" at bounding box center [1103, 258] width 46 height 13
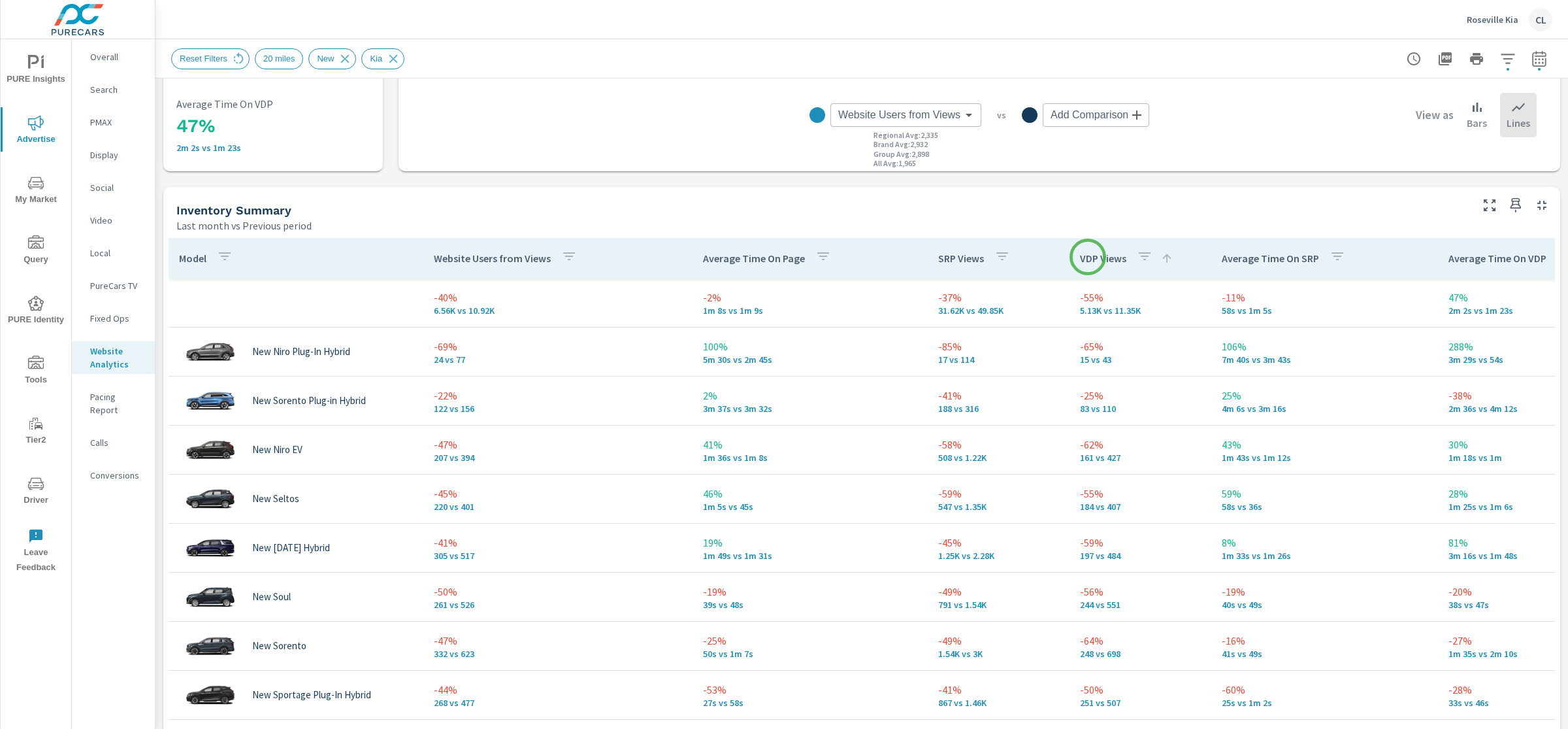
click at [1088, 257] on p "VDP Views" at bounding box center [1103, 258] width 46 height 13
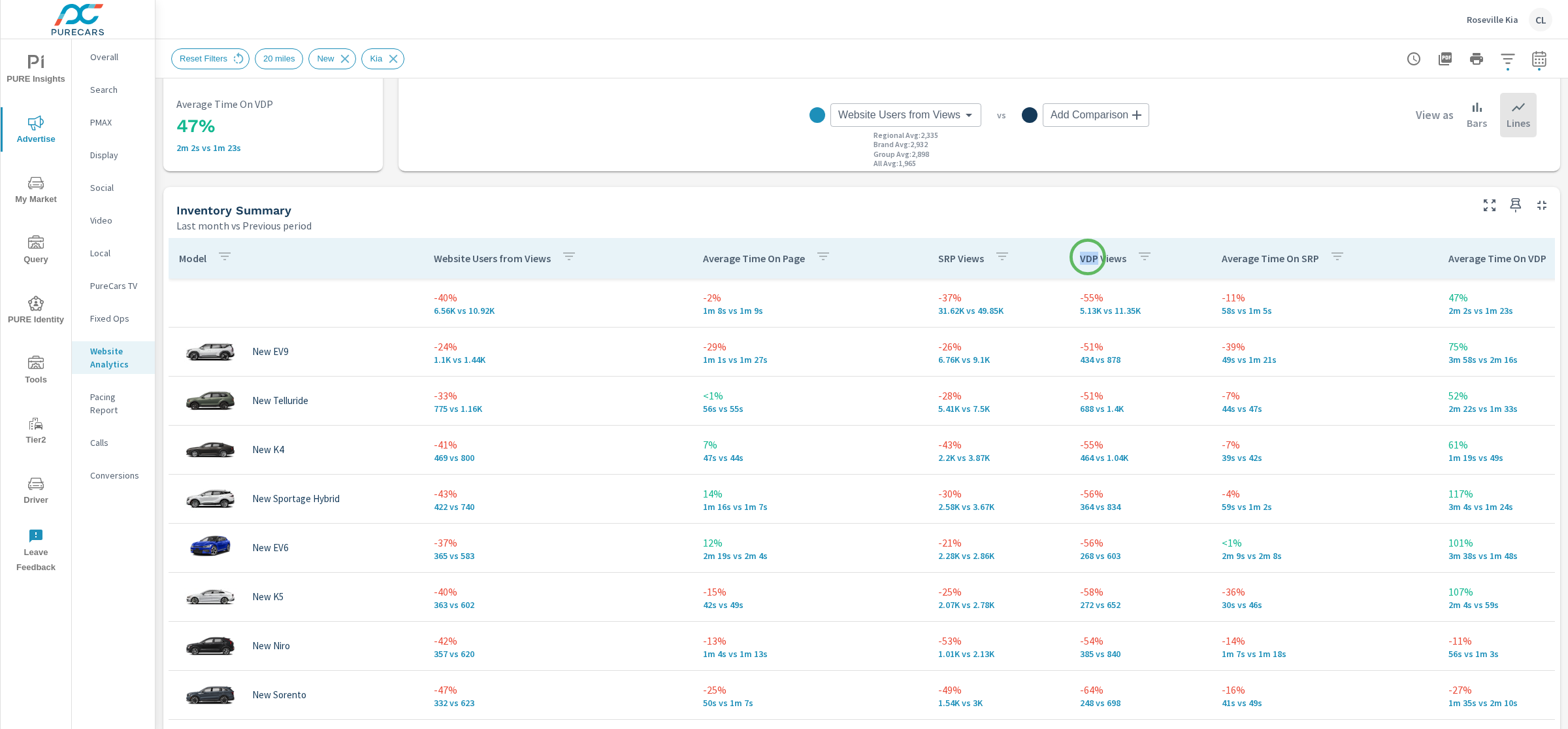
click at [1088, 257] on p "VDP Views" at bounding box center [1103, 258] width 46 height 13
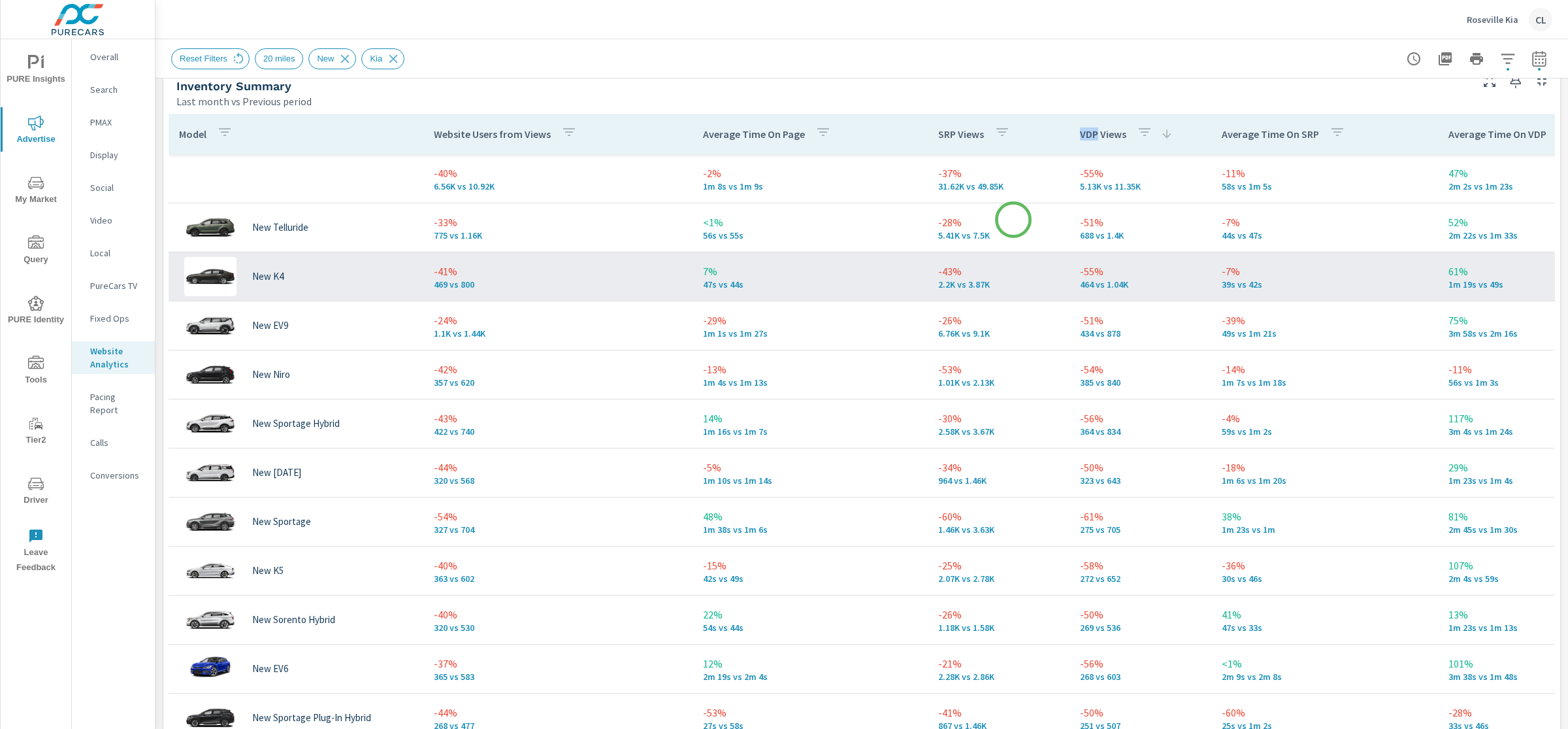
scroll to position [608, 0]
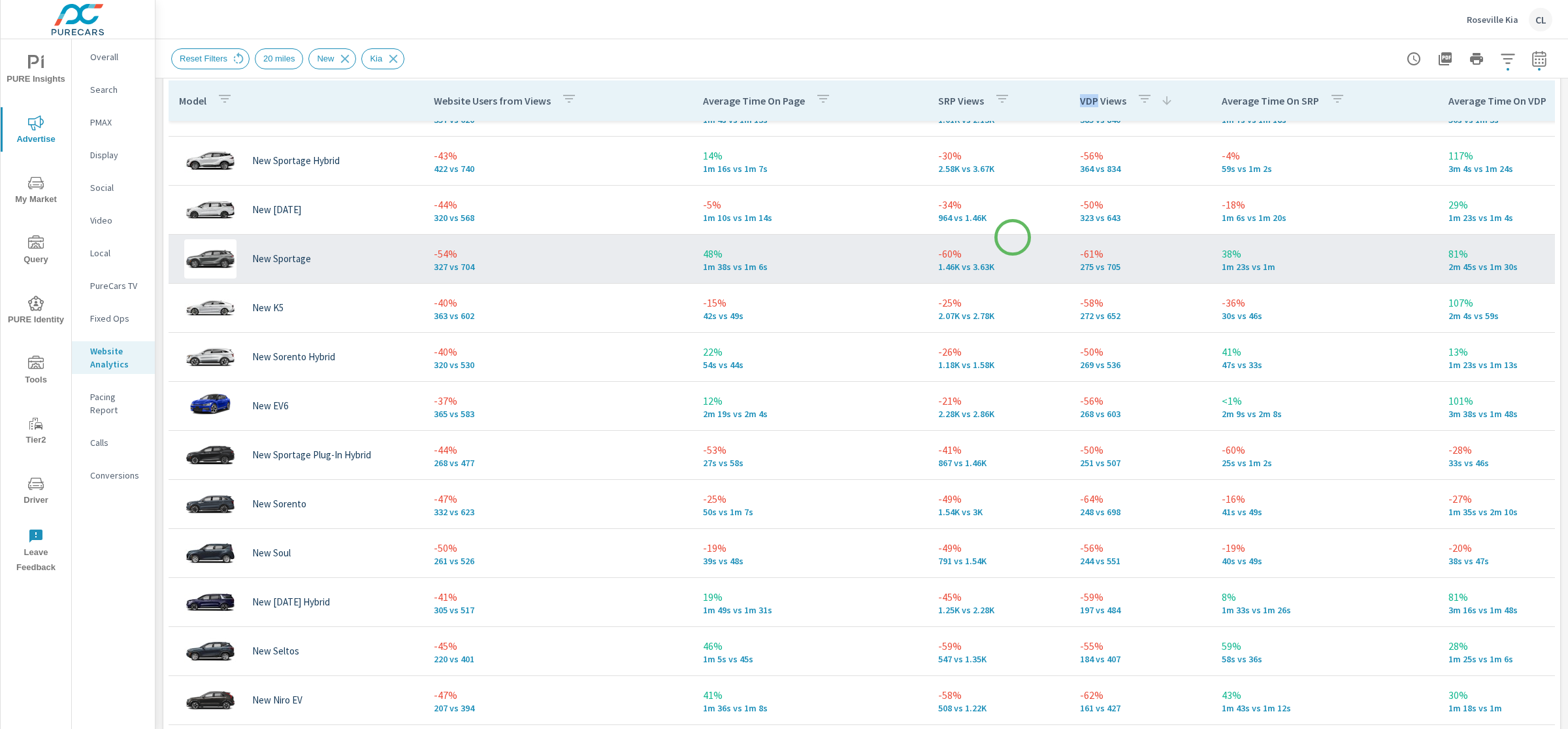
scroll to position [584, 0]
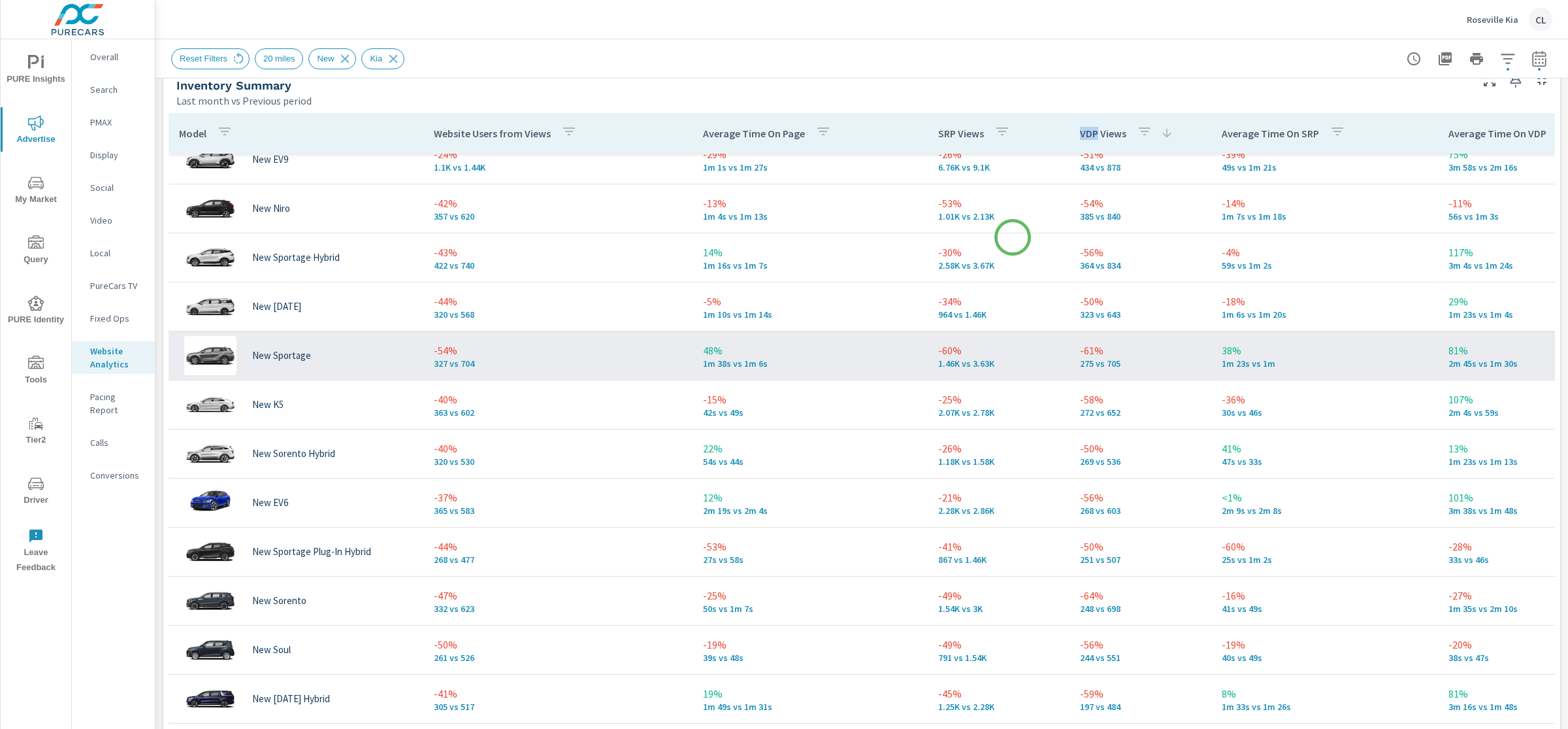
scroll to position [106, 0]
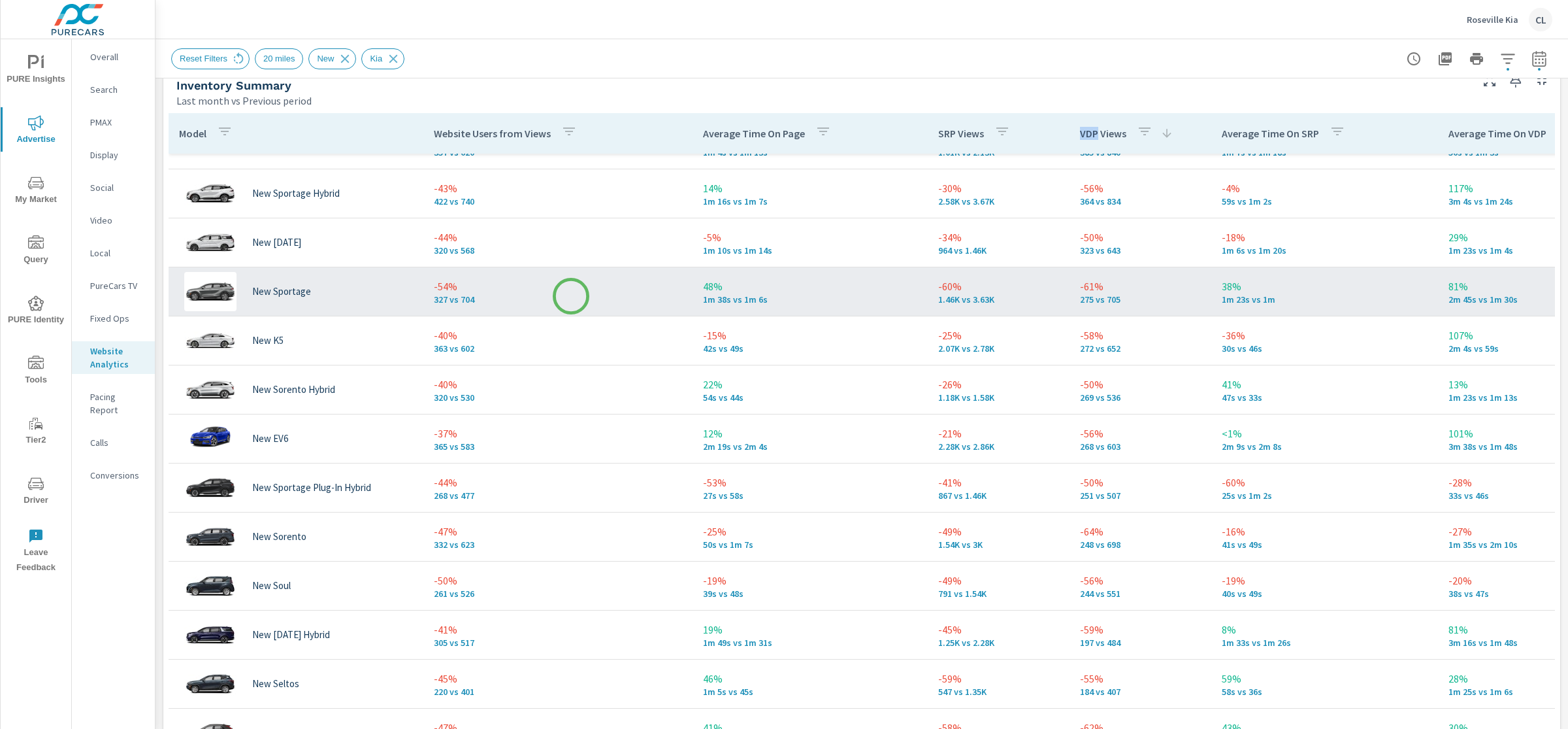
scroll to position [148, 0]
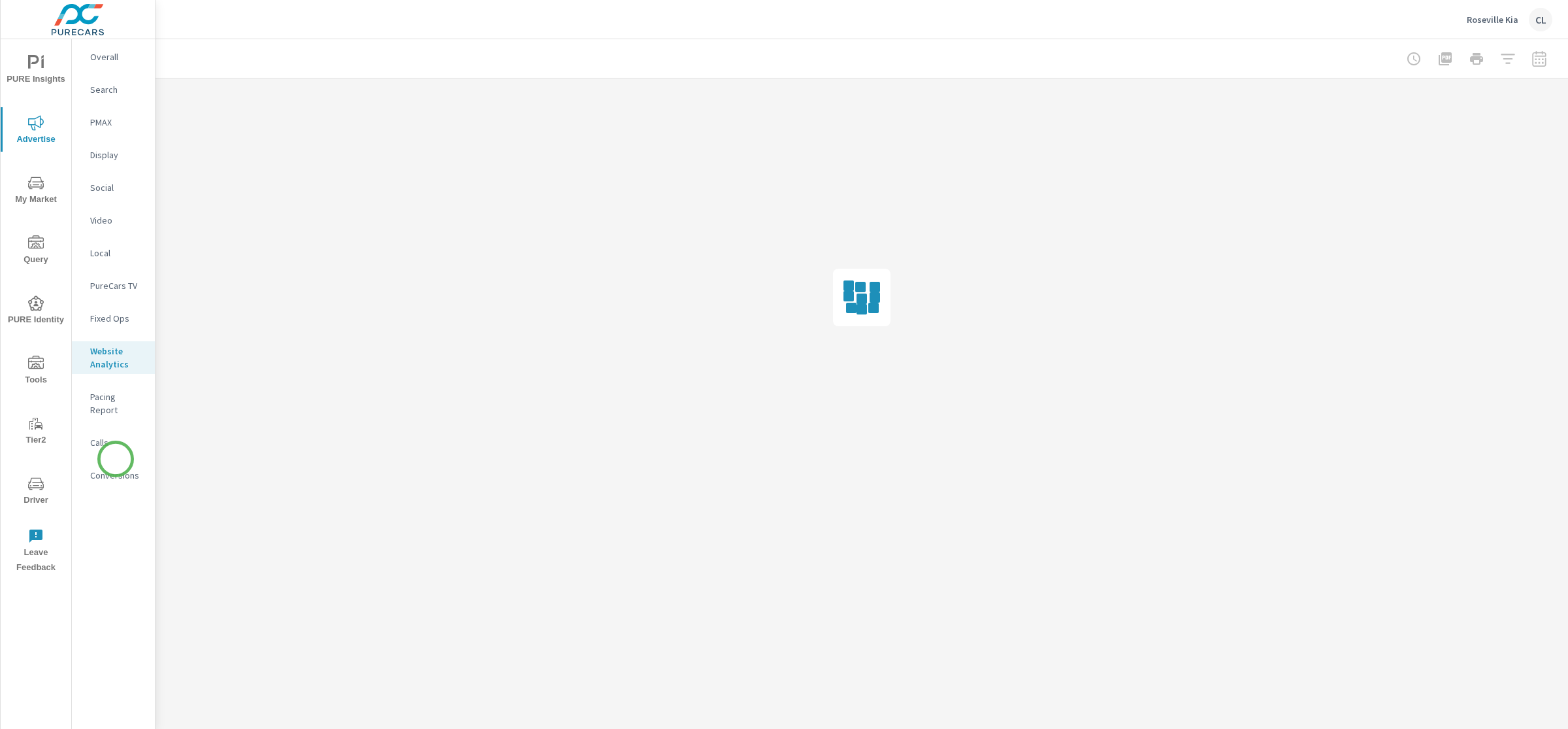
click at [115, 468] on p "Conversions" at bounding box center [117, 475] width 55 height 13
click at [36, 192] on span "My Market" at bounding box center [36, 191] width 63 height 32
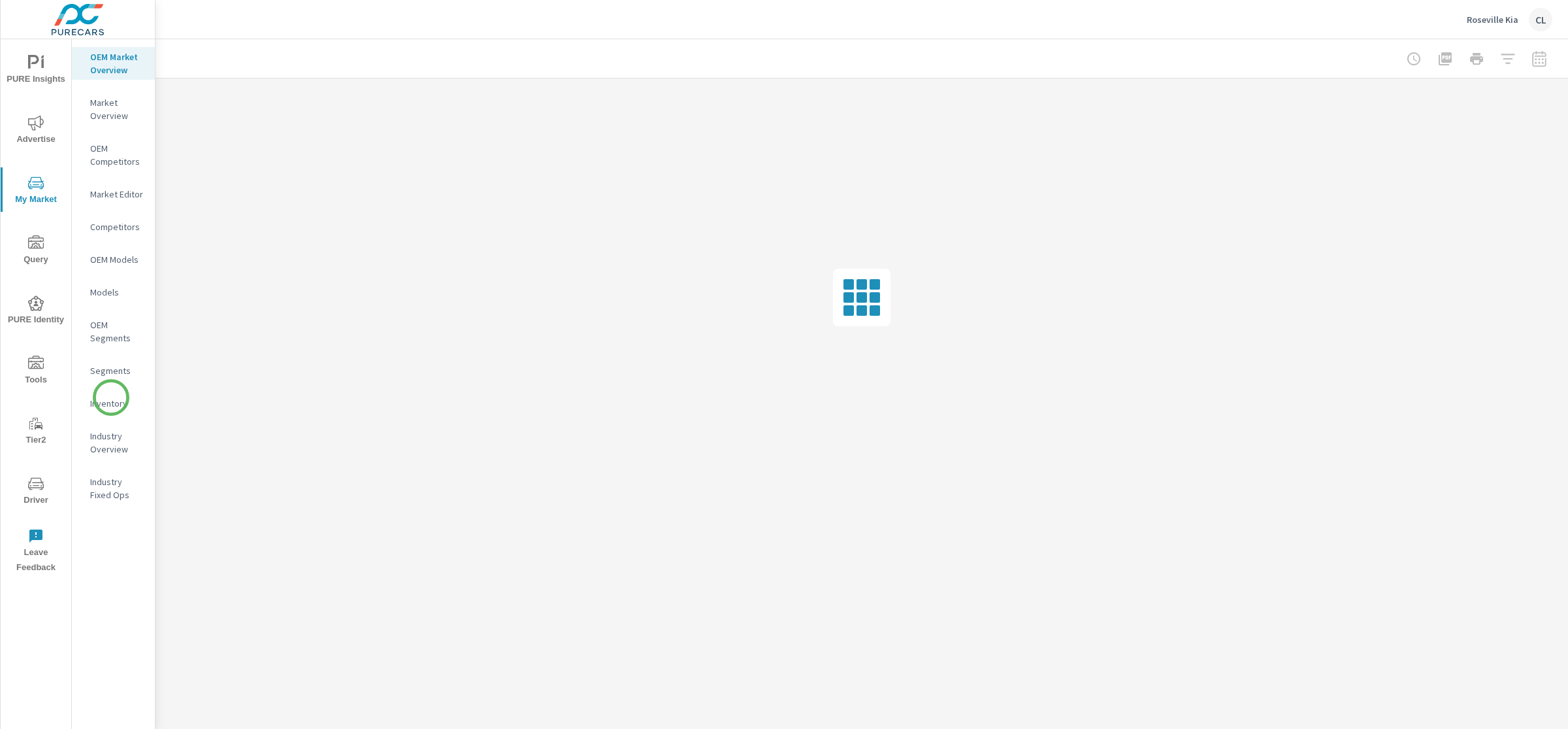
click at [111, 400] on p "Inventory" at bounding box center [117, 403] width 55 height 13
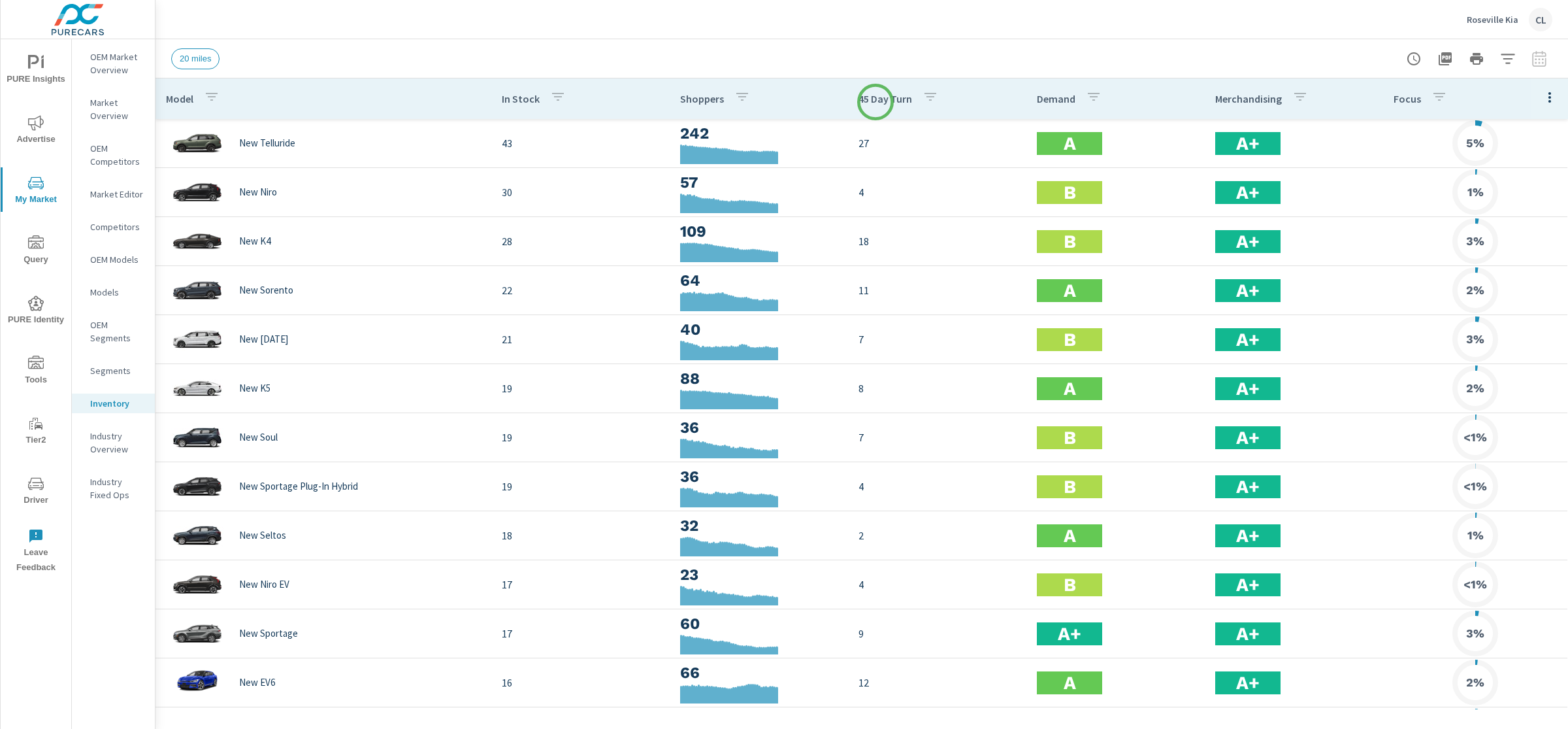
click at [876, 102] on p "45 Day Turn" at bounding box center [885, 99] width 54 height 13
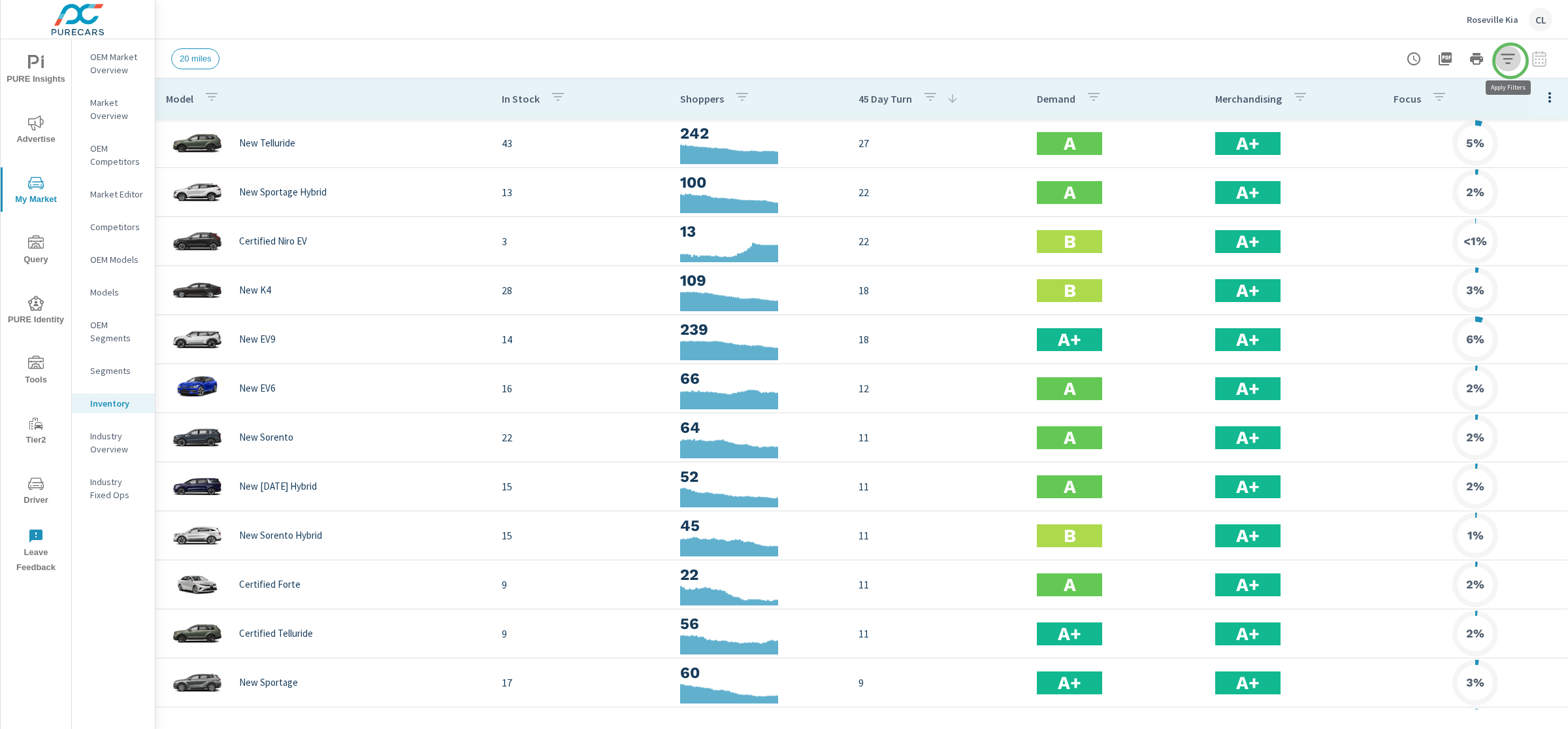
click at [1511, 60] on icon "button" at bounding box center [1508, 58] width 16 height 16
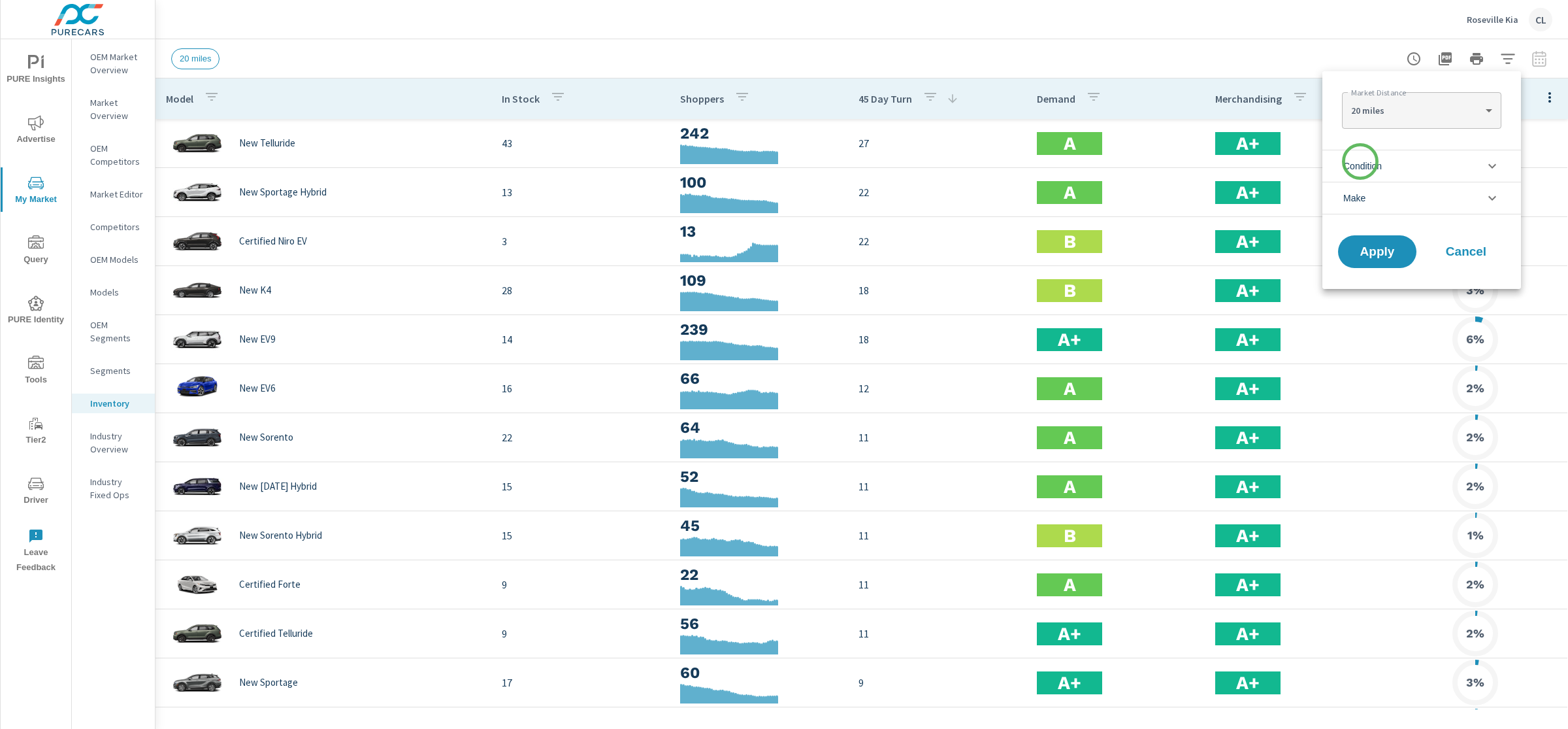
click at [1360, 163] on span "Condition" at bounding box center [1363, 166] width 39 height 31
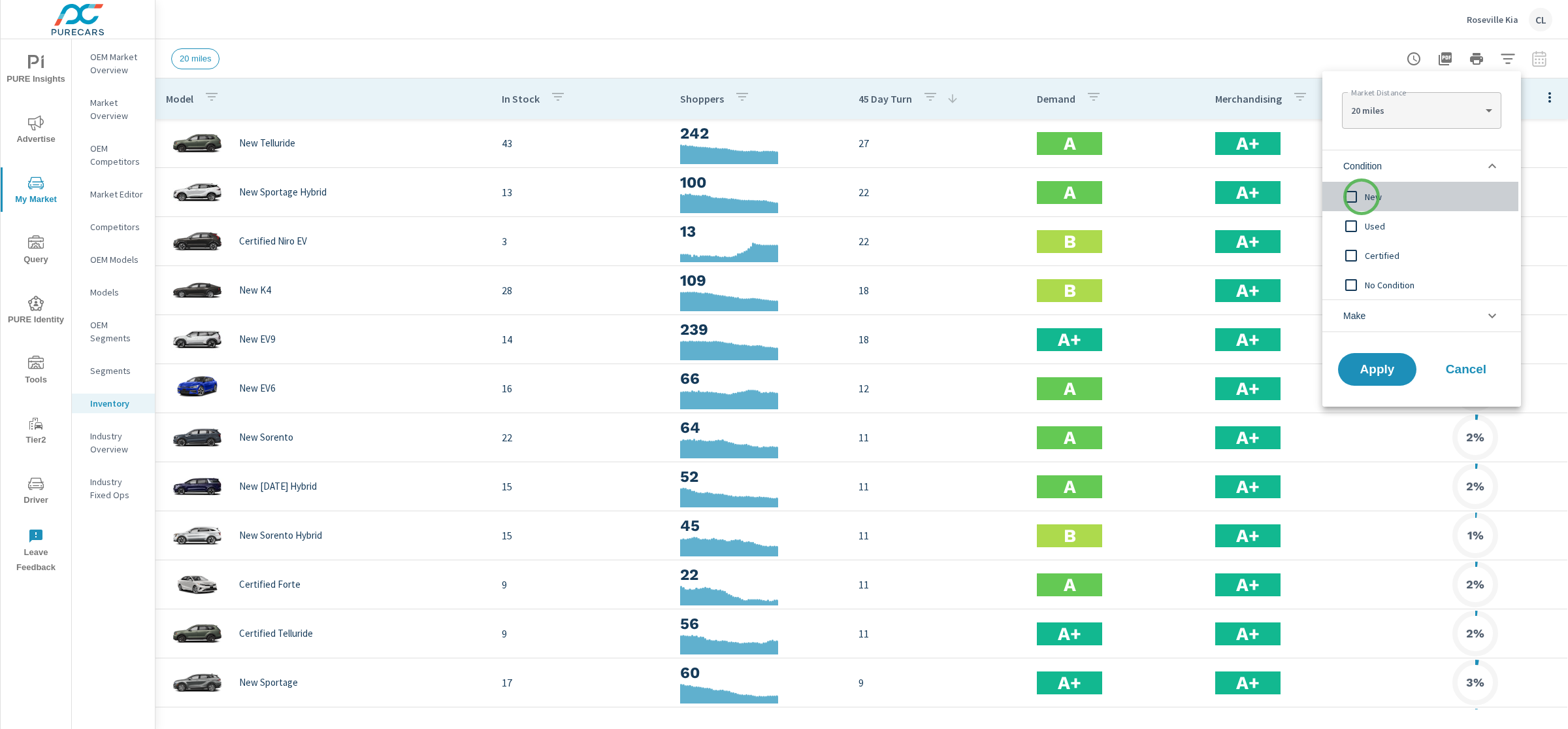
click at [1362, 197] on input "filter options" at bounding box center [1352, 197] width 28 height 28
click at [1363, 318] on span "Make" at bounding box center [1355, 316] width 22 height 31
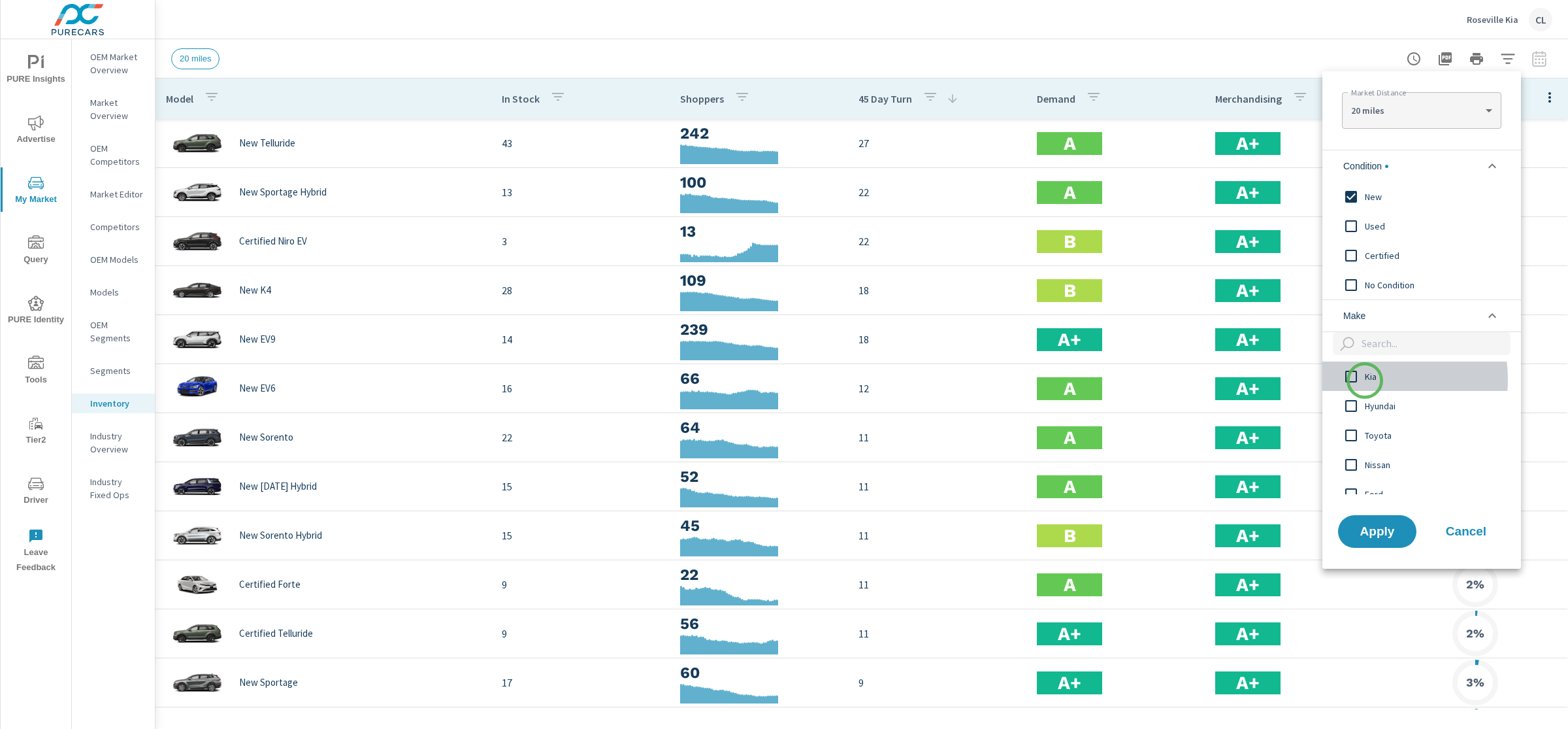
click at [1365, 381] on span "Kia" at bounding box center [1436, 376] width 143 height 16
click at [1402, 319] on li "Make" at bounding box center [1421, 315] width 199 height 32
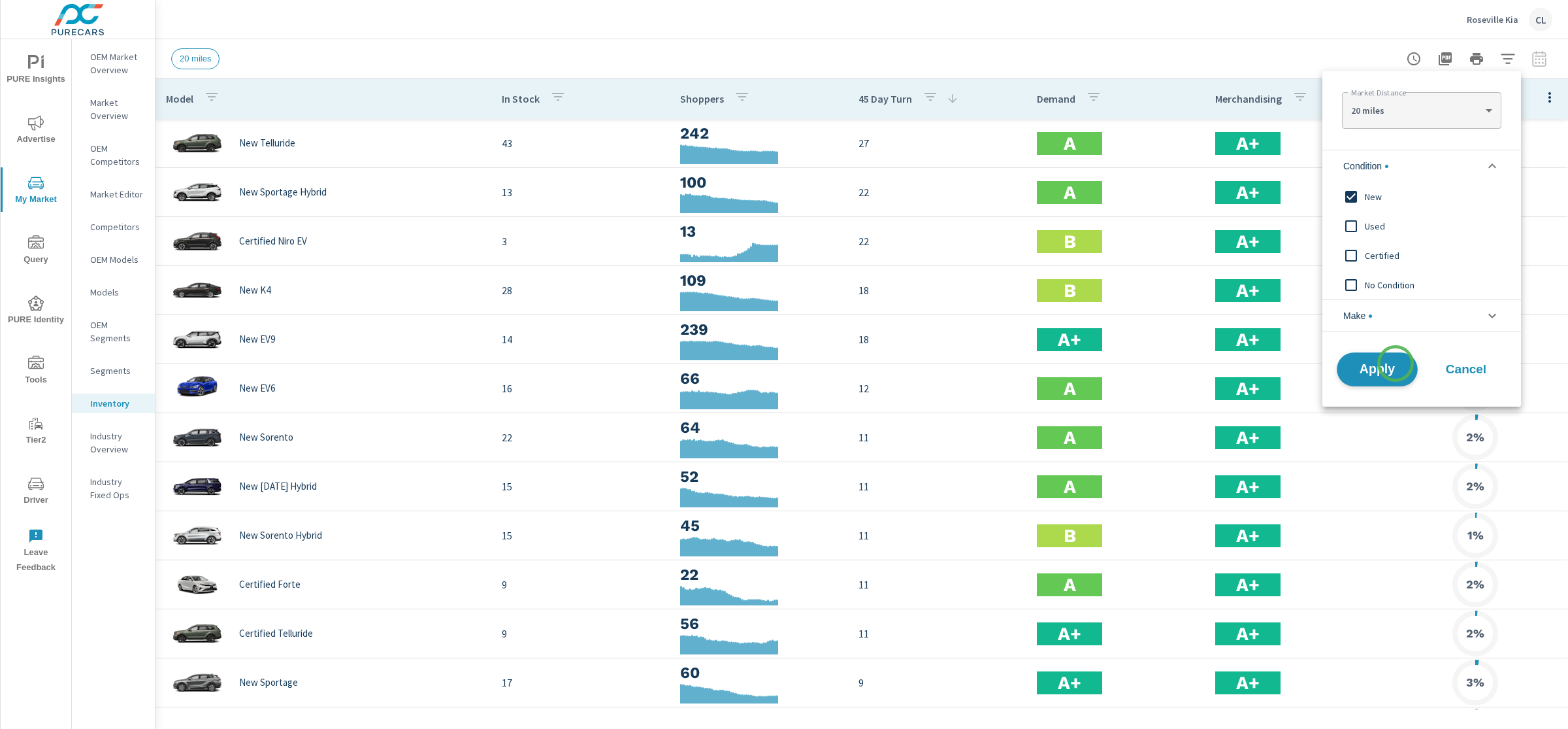
click at [1394, 366] on span "Apply" at bounding box center [1378, 369] width 54 height 12
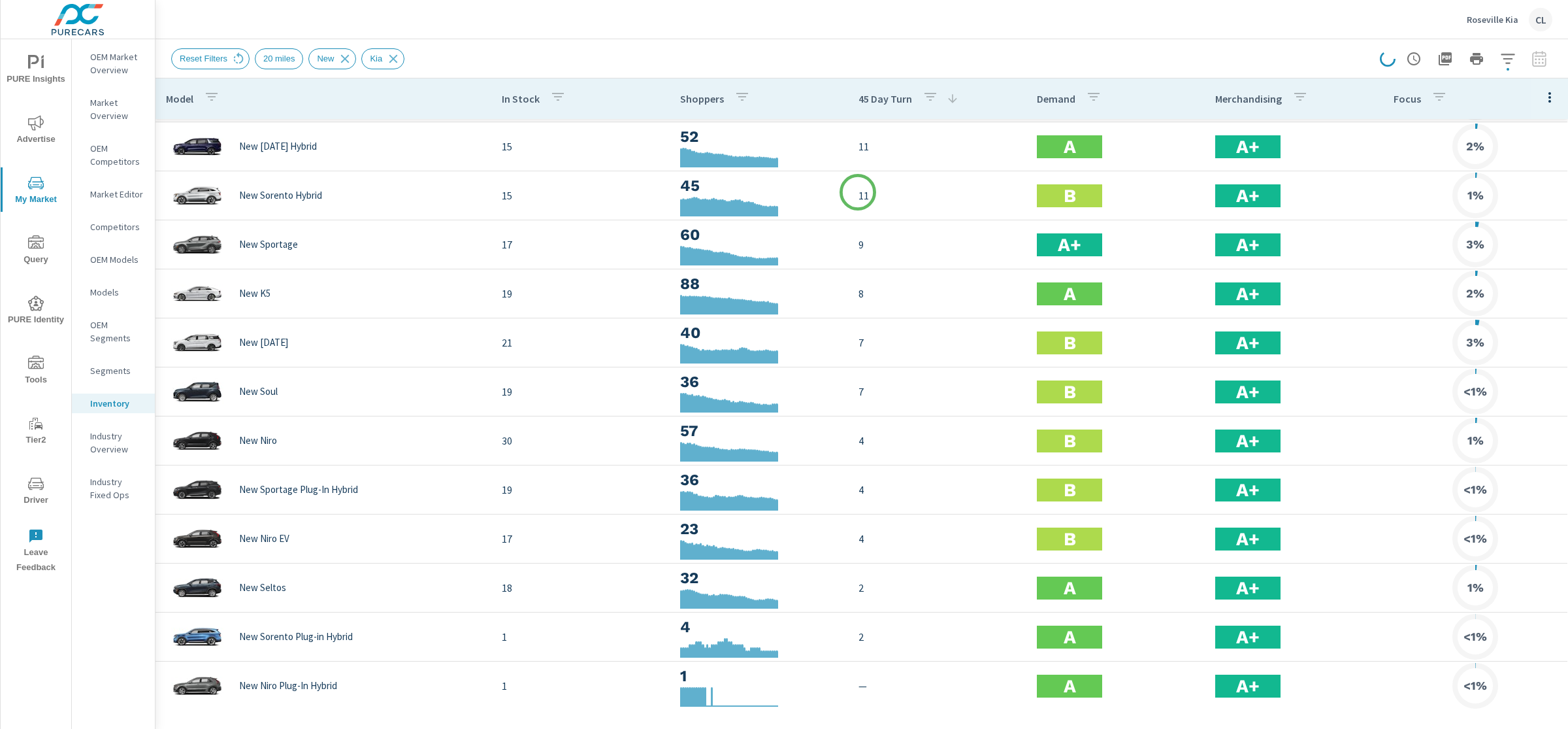
scroll to position [300, 0]
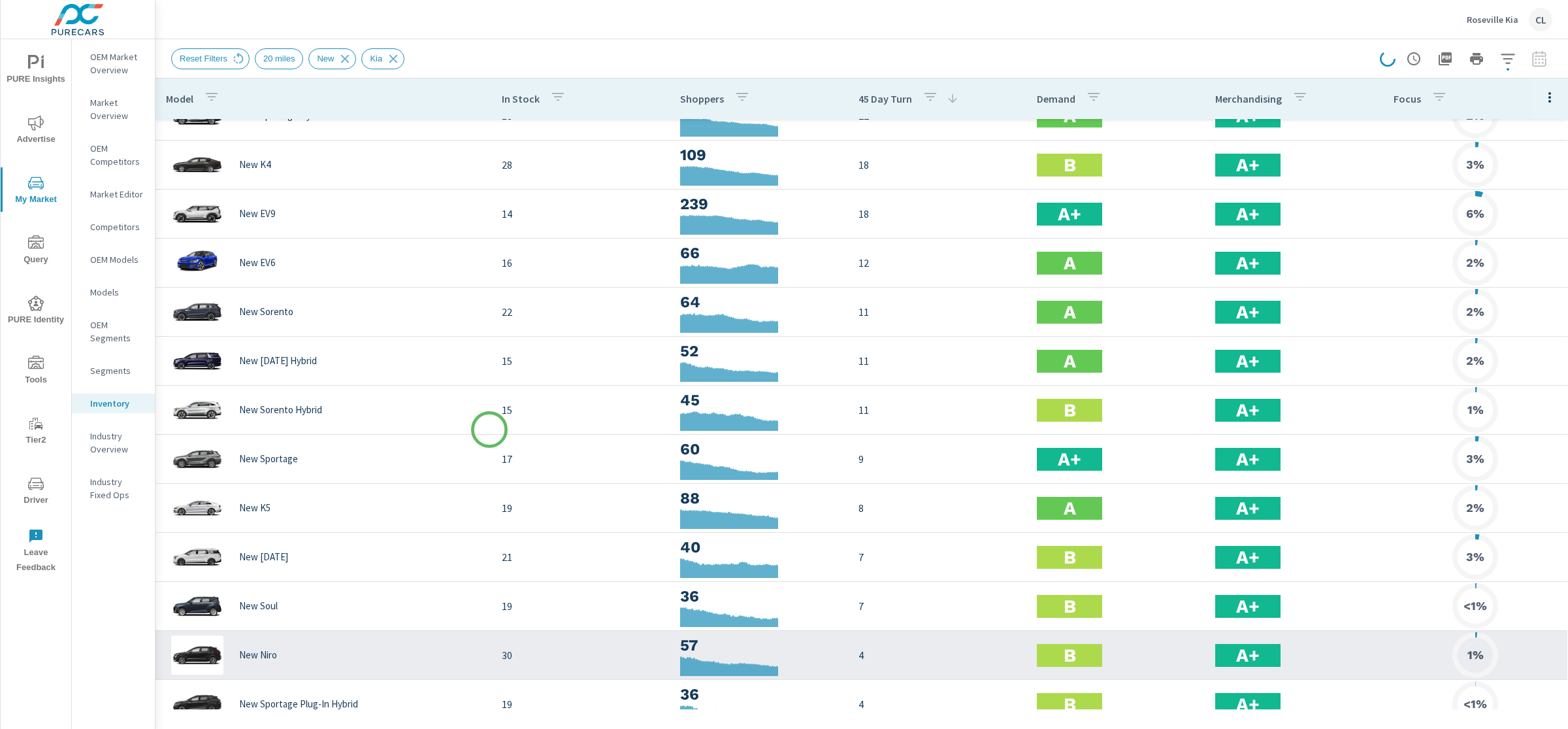
scroll to position [2, 0]
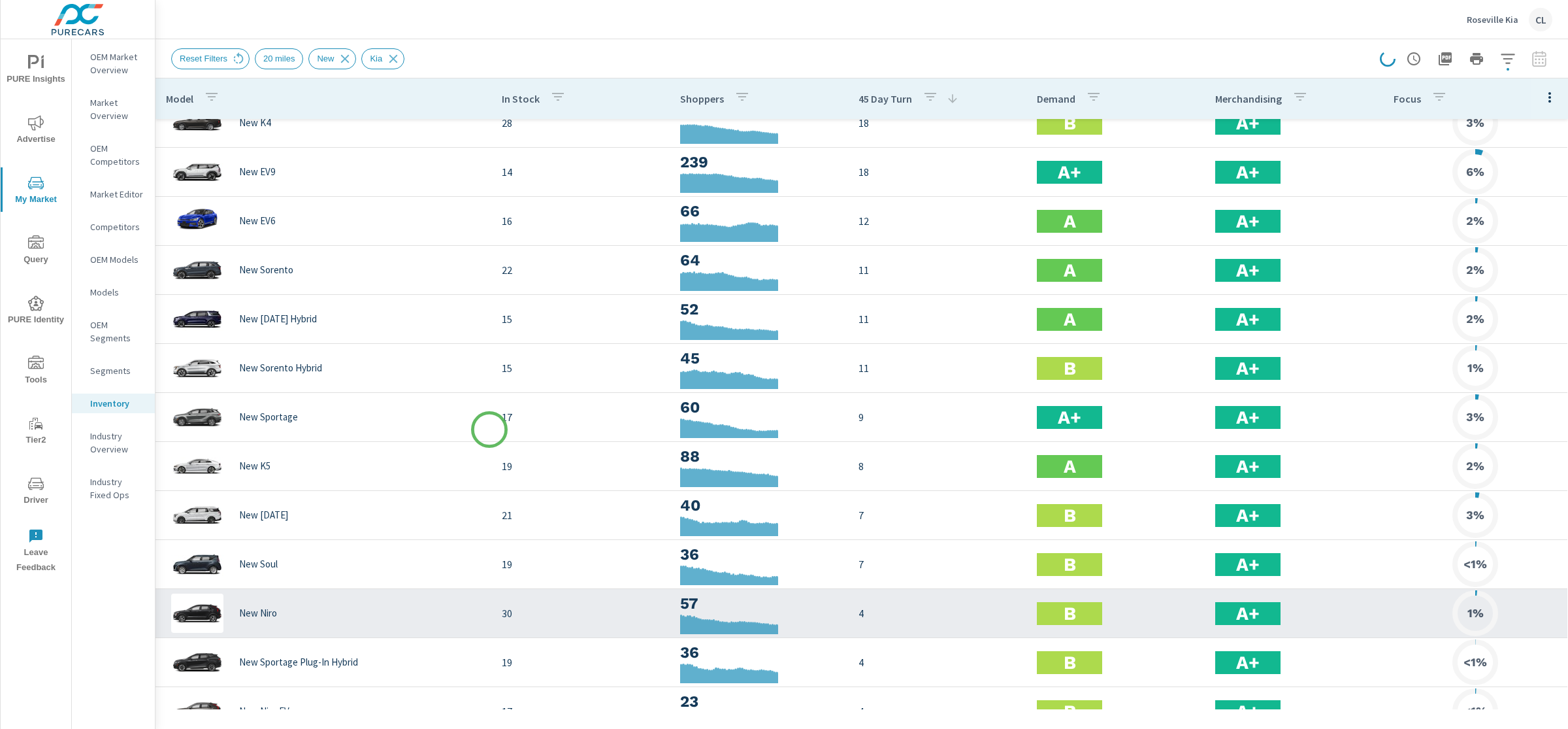
scroll to position [300, 0]
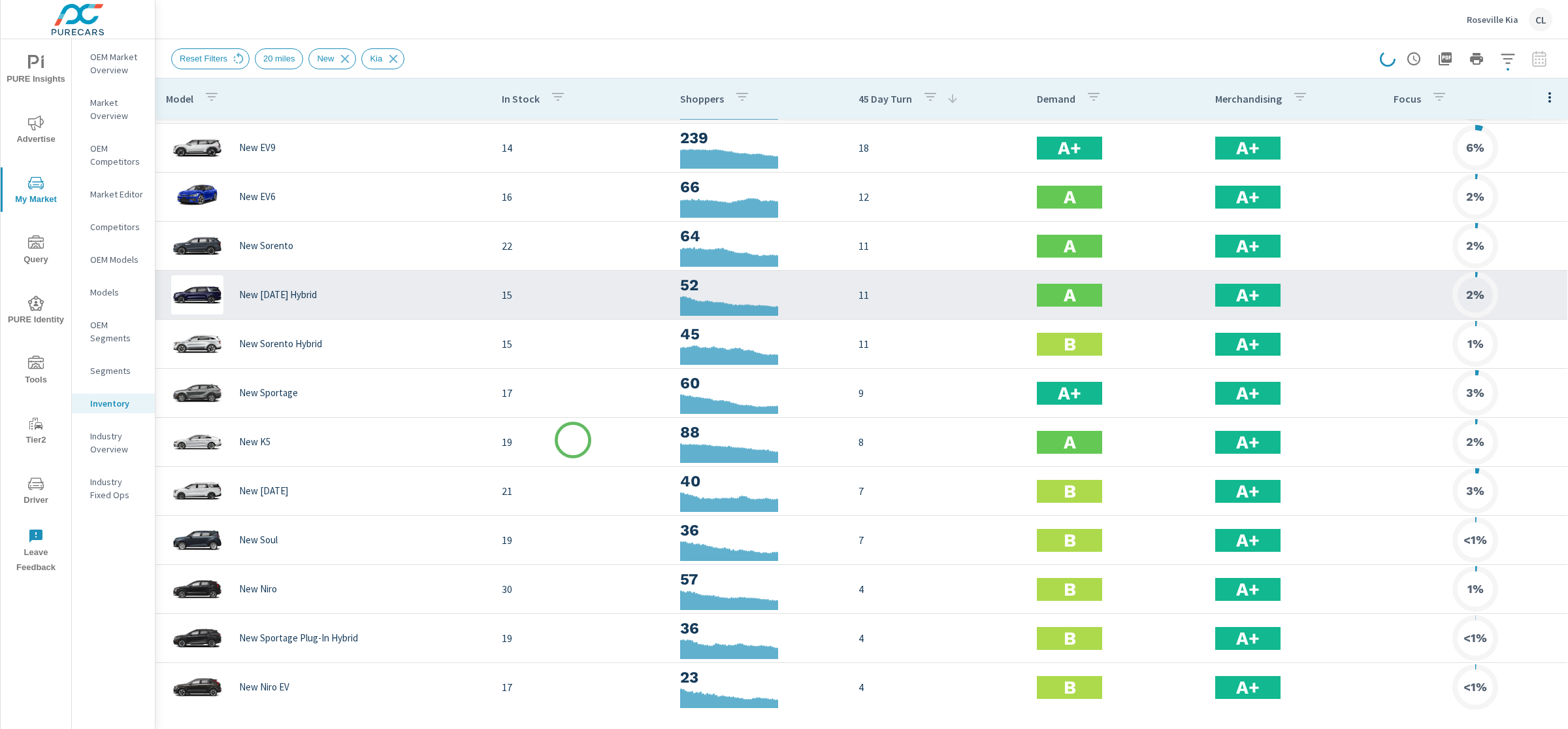
scroll to position [146, 0]
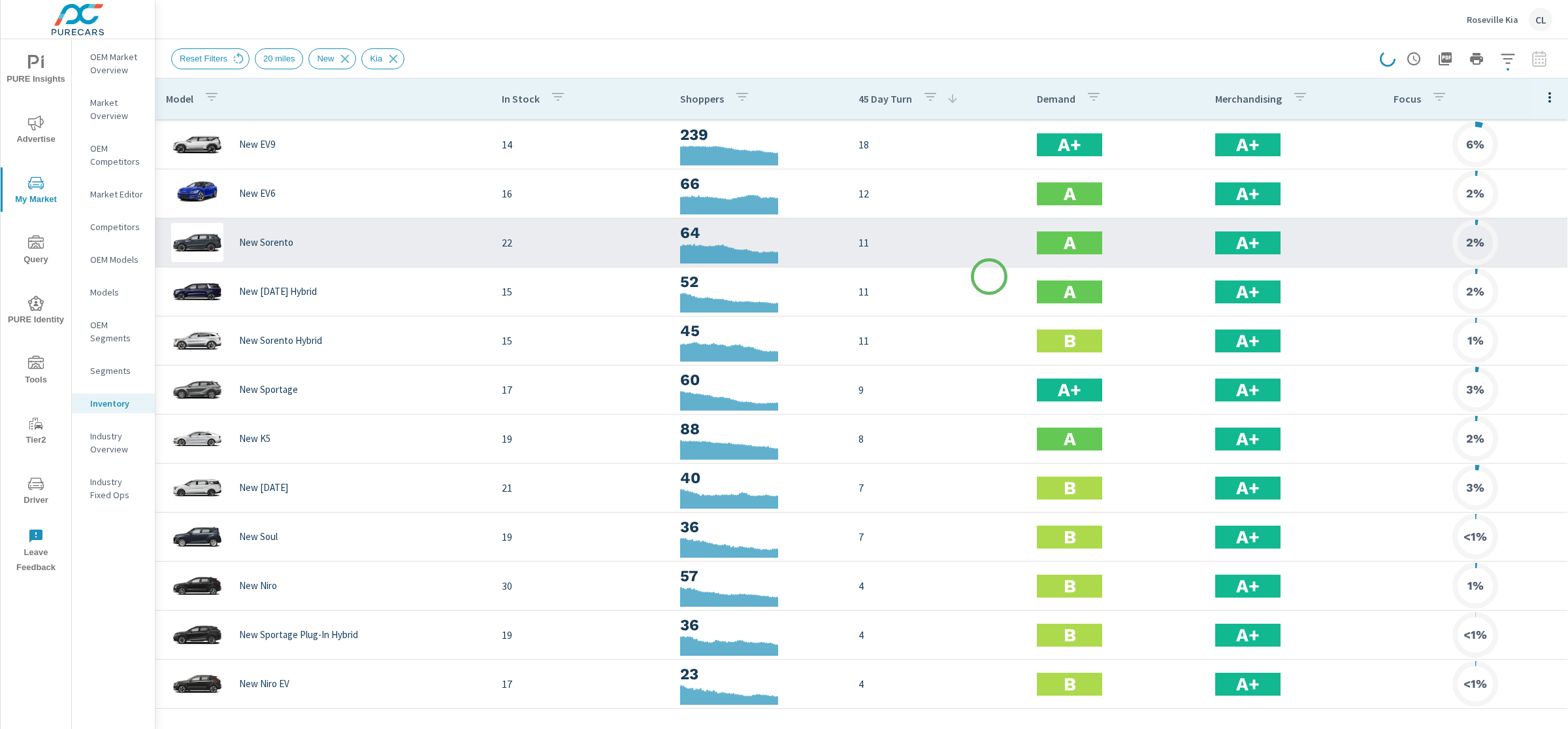
scroll to position [38, 0]
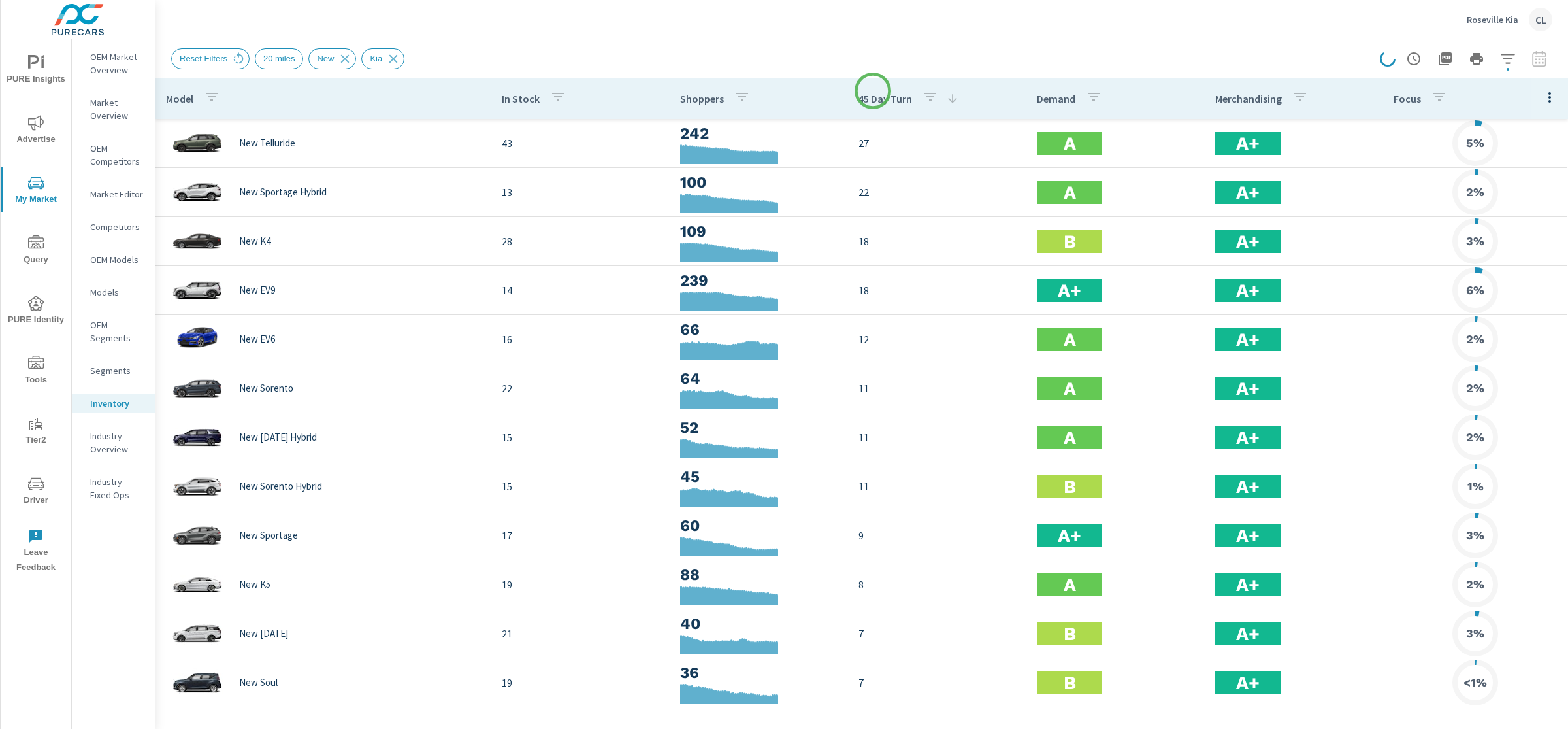
click at [873, 91] on div "45 Day Turn" at bounding box center [908, 99] width 101 height 30
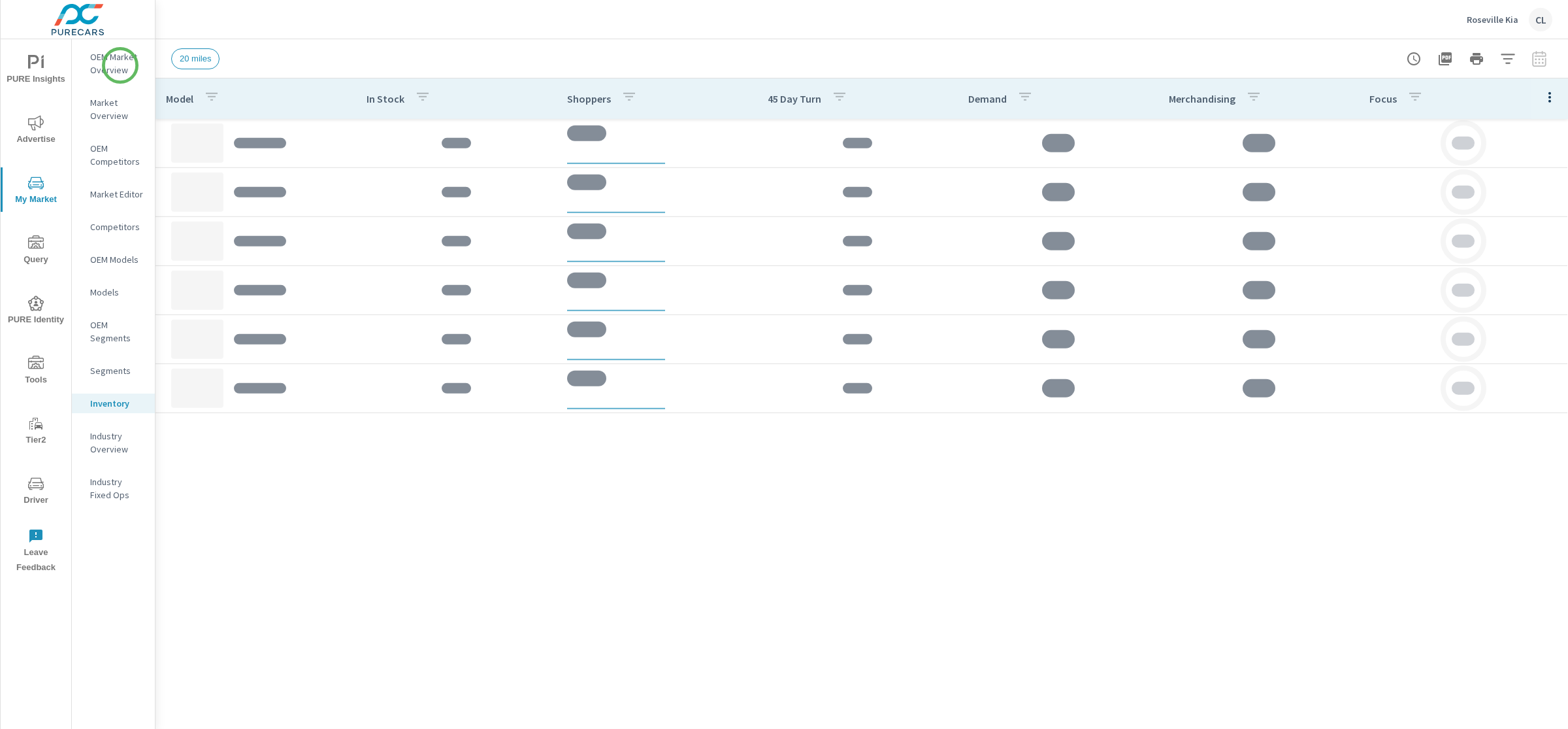
click at [120, 66] on p "OEM Market Overview" at bounding box center [117, 63] width 55 height 26
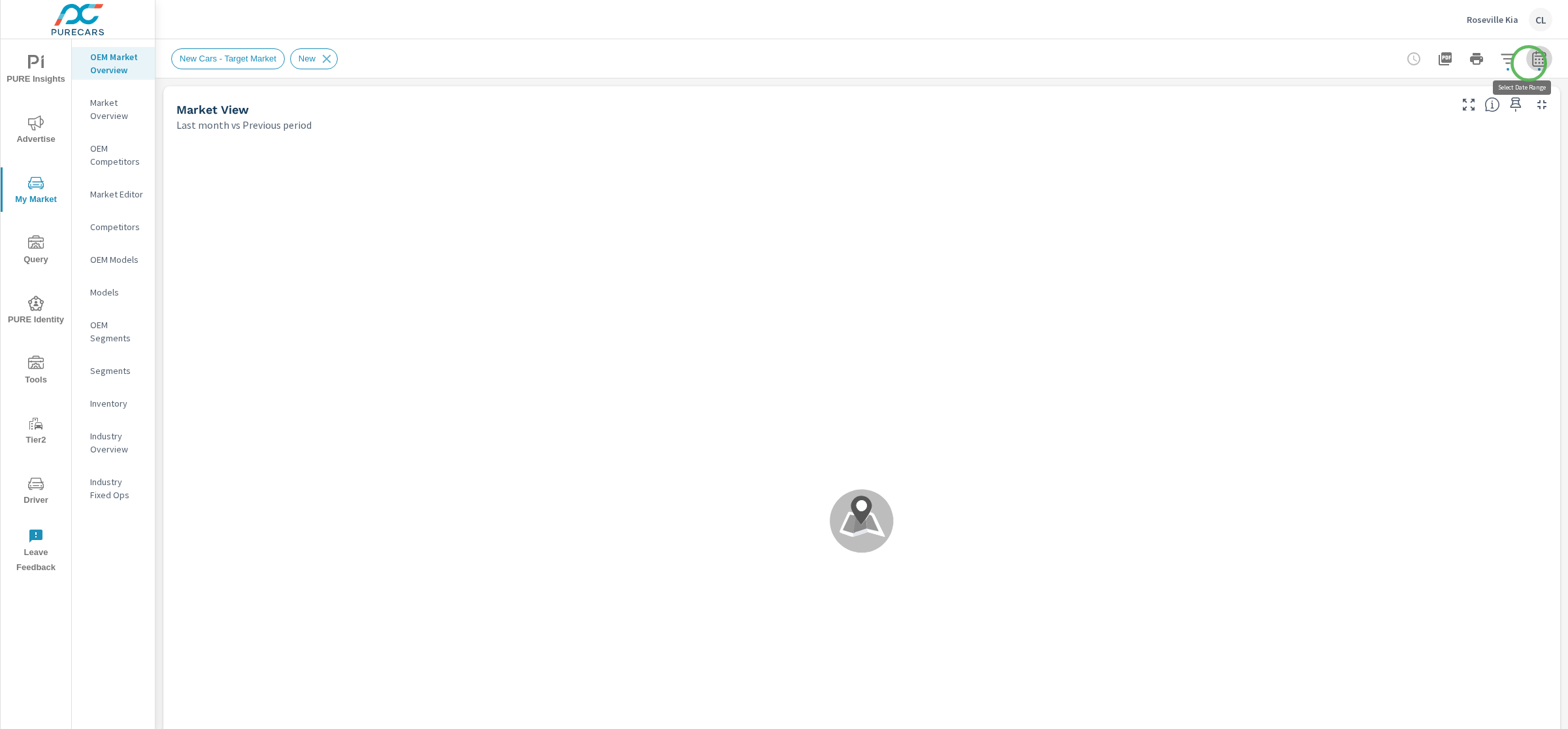
click at [1532, 64] on icon "button" at bounding box center [1539, 58] width 16 height 16
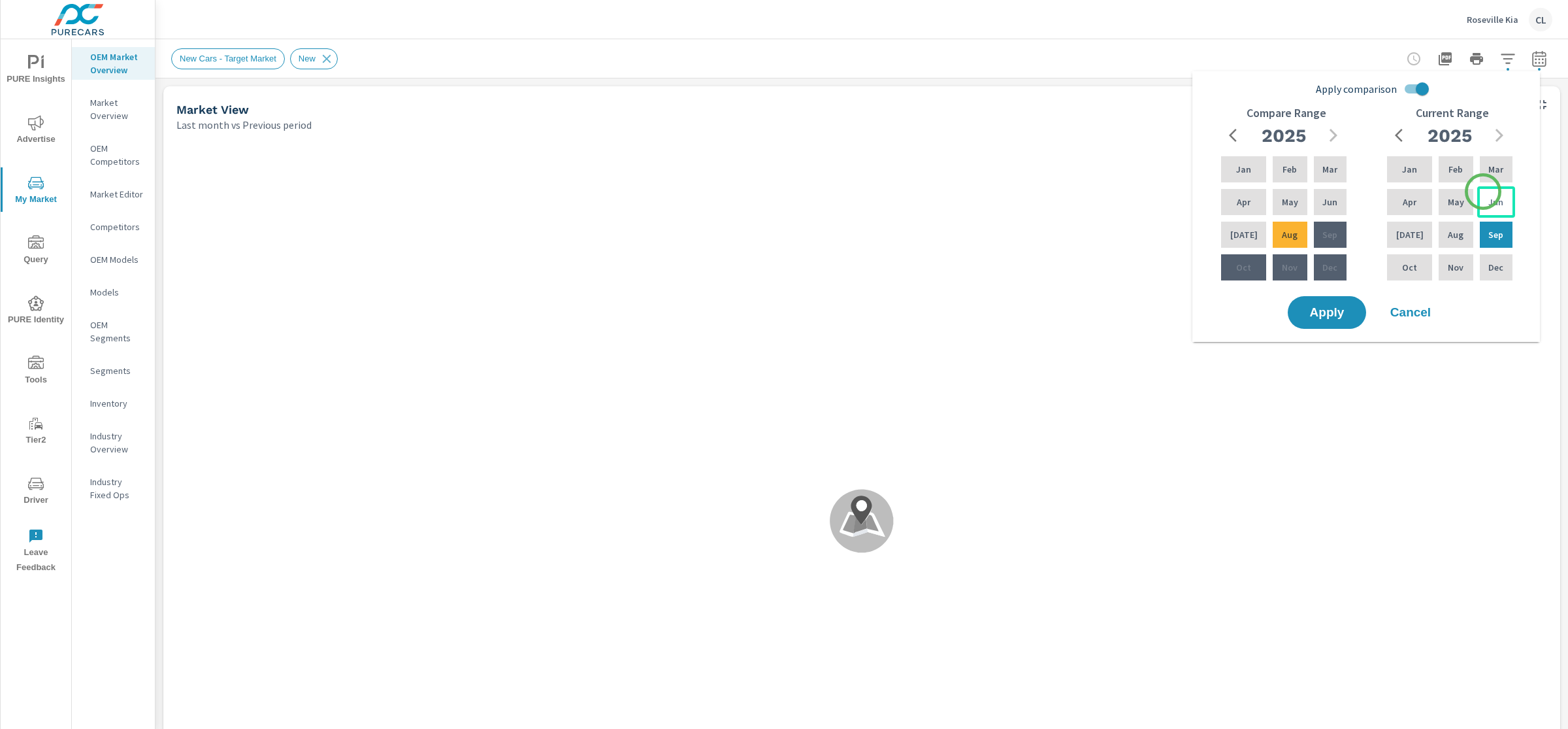
click at [1485, 193] on div "Jun" at bounding box center [1496, 202] width 38 height 31
click at [1453, 228] on p "Aug" at bounding box center [1455, 235] width 16 height 13
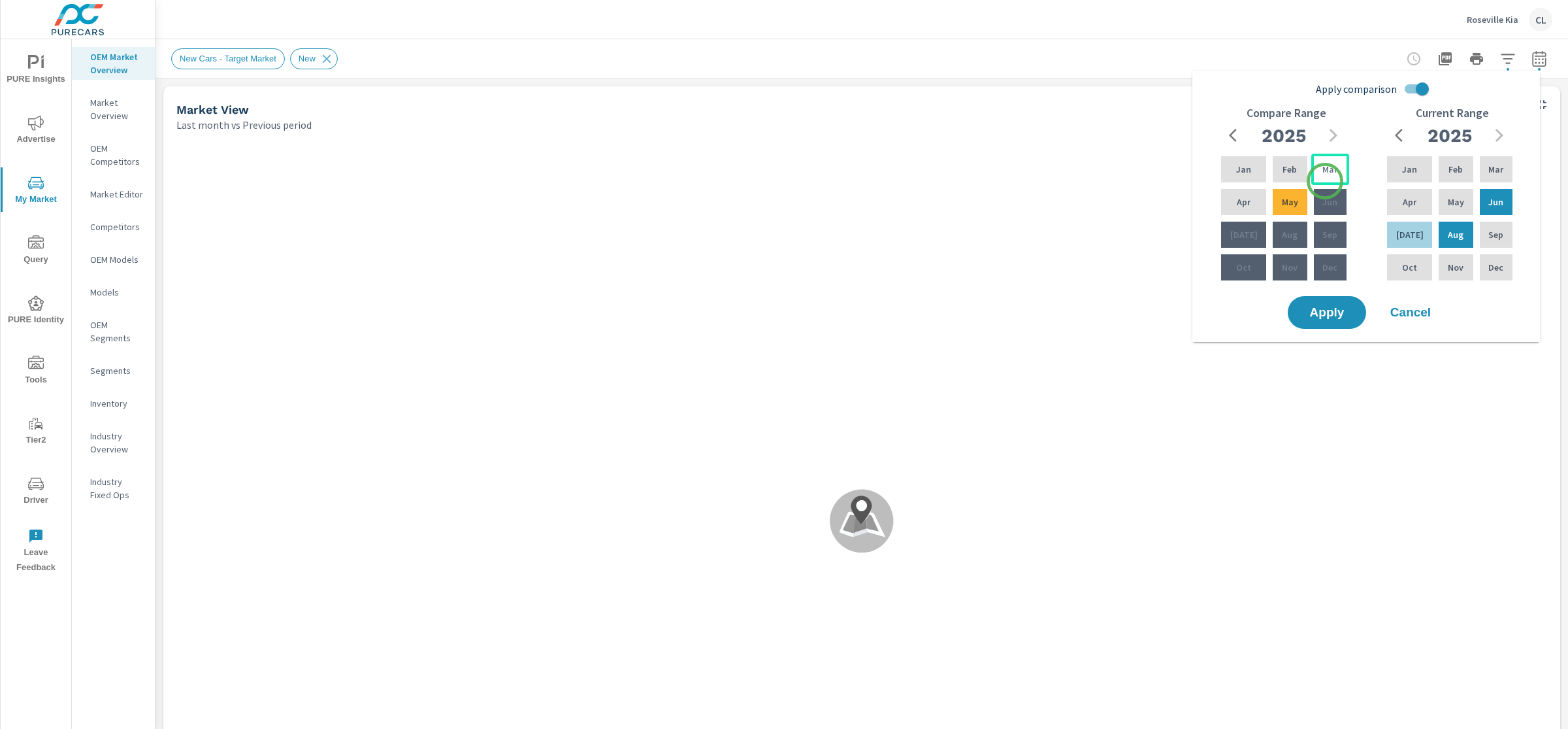
click at [1325, 175] on p "Mar" at bounding box center [1330, 169] width 15 height 13
click at [1295, 201] on div "May" at bounding box center [1290, 202] width 39 height 31
click at [1320, 307] on span "Apply" at bounding box center [1327, 312] width 54 height 12
